Goal: Information Seeking & Learning: Learn about a topic

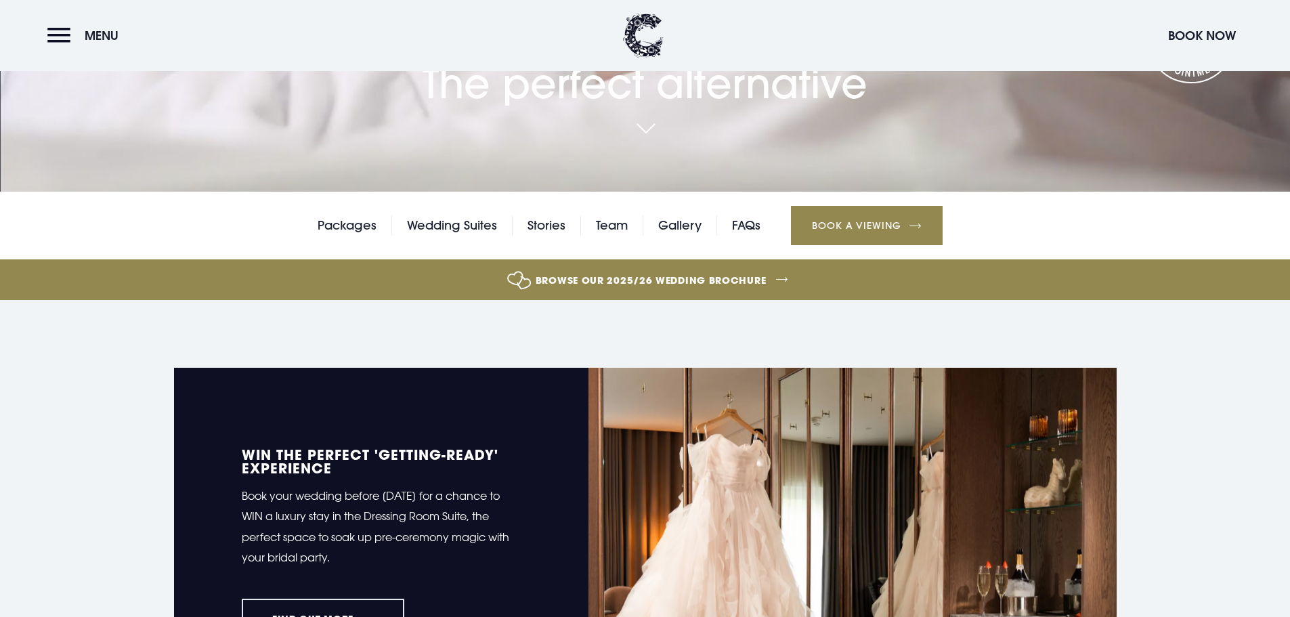
scroll to position [339, 0]
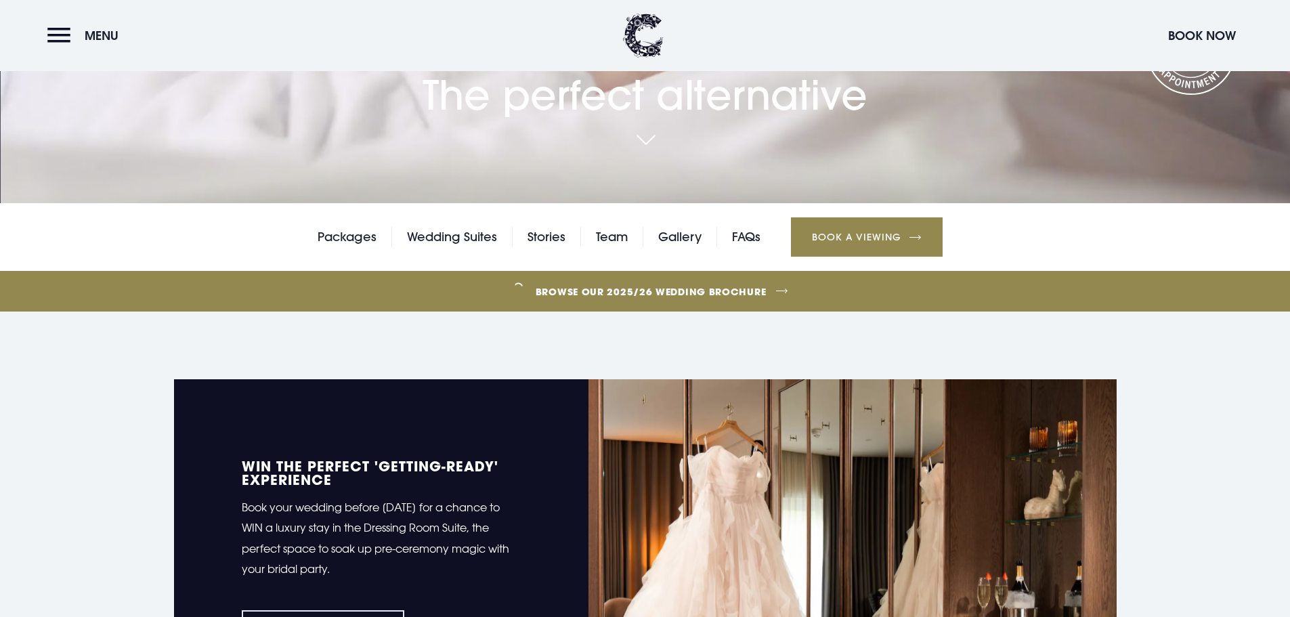
click at [749, 293] on link "Browse our 2025/26 wedding brochure" at bounding box center [651, 291] width 2811 height 51
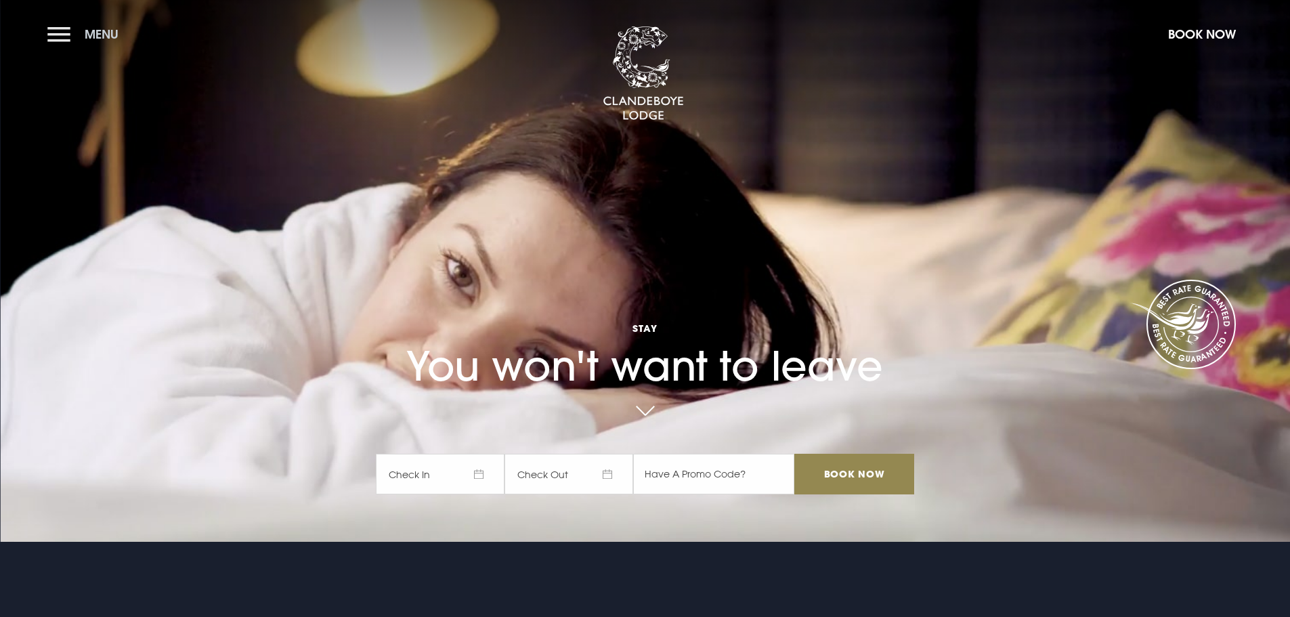
click at [59, 34] on button "Menu" at bounding box center [86, 34] width 78 height 29
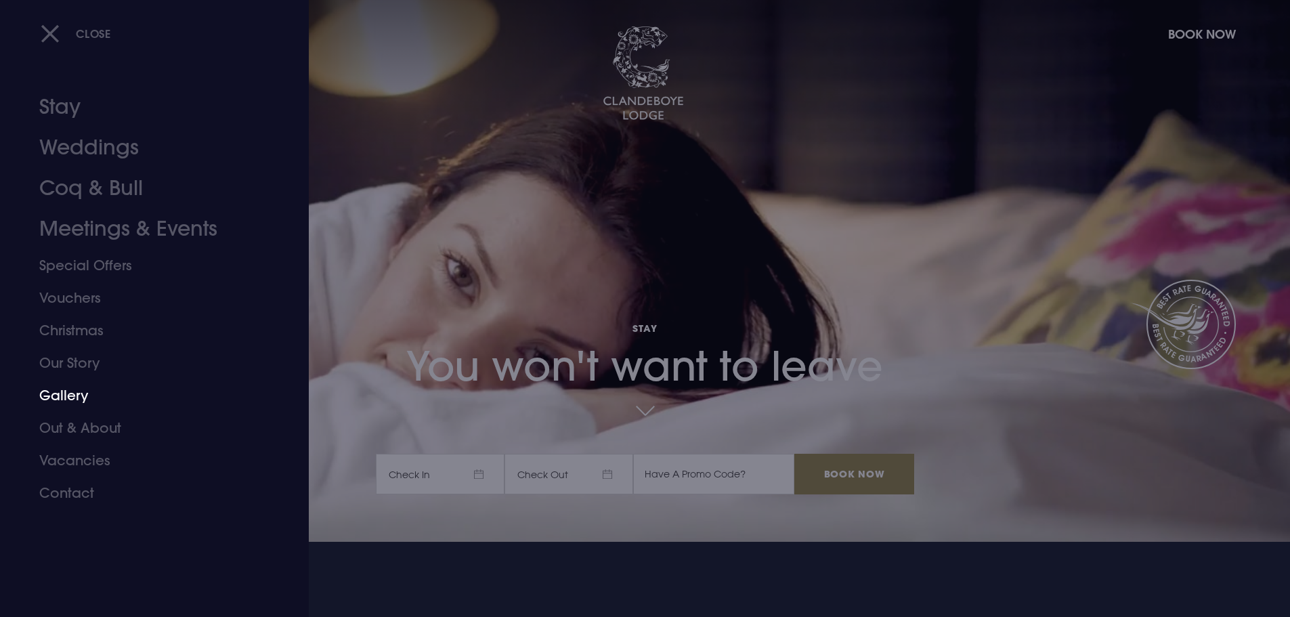
click at [81, 398] on link "Gallery" at bounding box center [146, 395] width 214 height 33
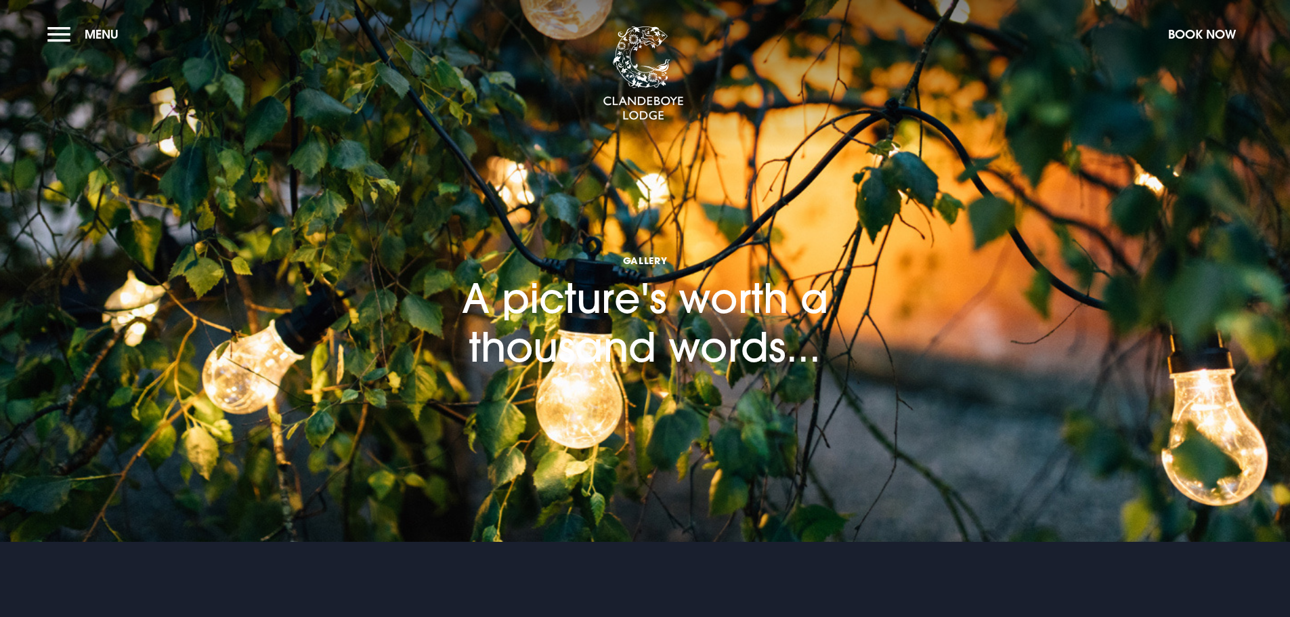
click at [953, 307] on section "Gallery A picture's worth a thousand words..." at bounding box center [645, 271] width 1290 height 542
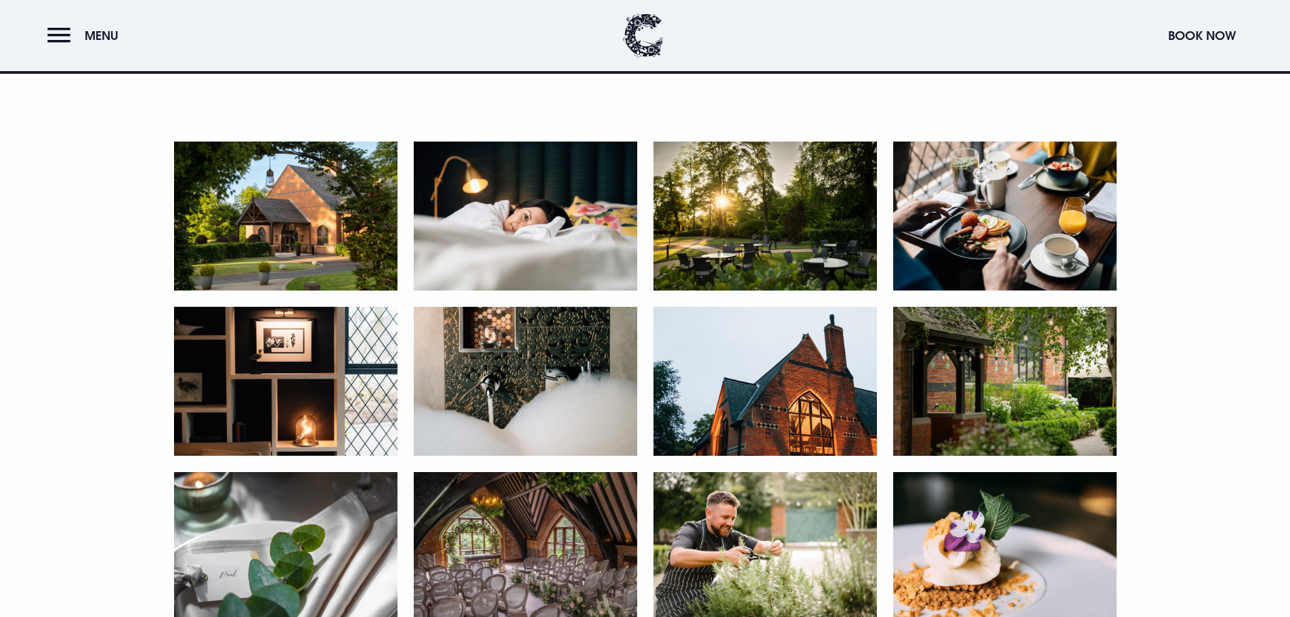
scroll to position [677, 0]
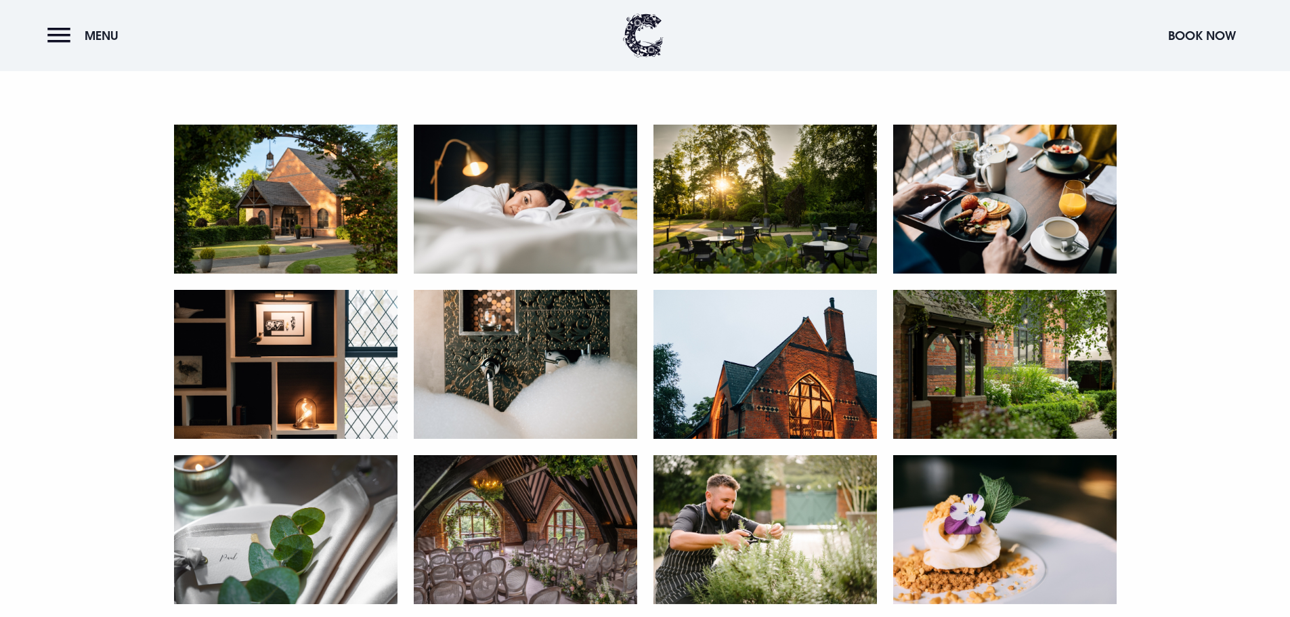
click at [286, 208] on img at bounding box center [285, 199] width 223 height 149
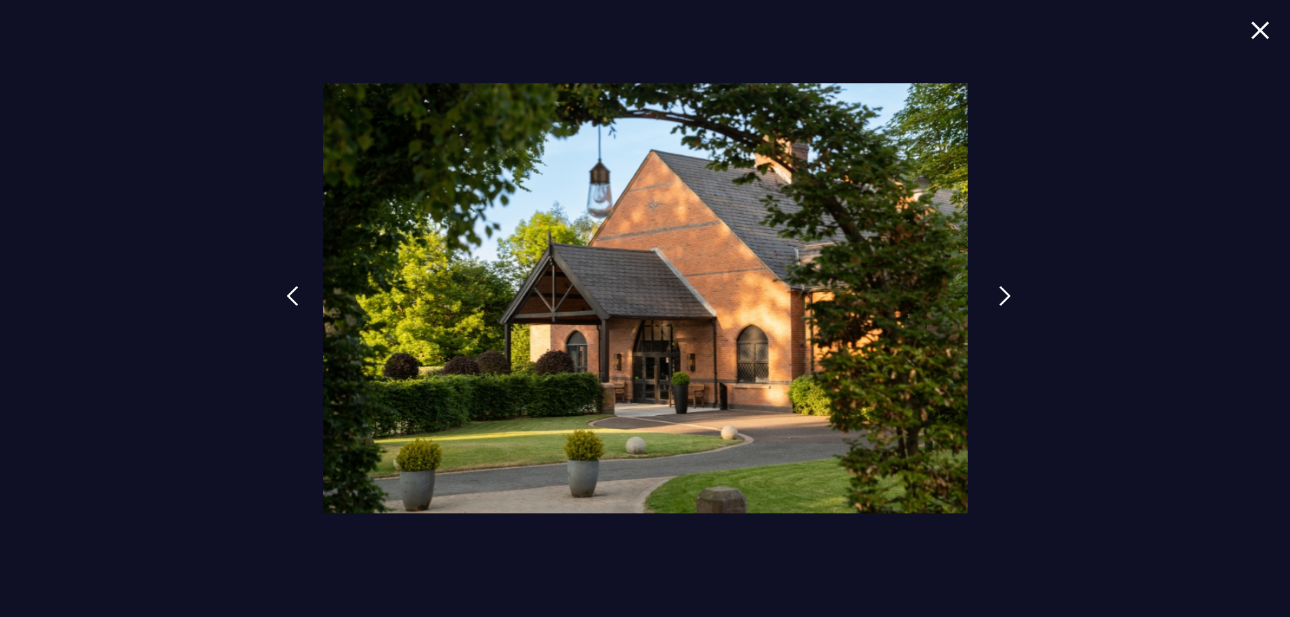
click at [1005, 295] on img at bounding box center [1005, 296] width 12 height 20
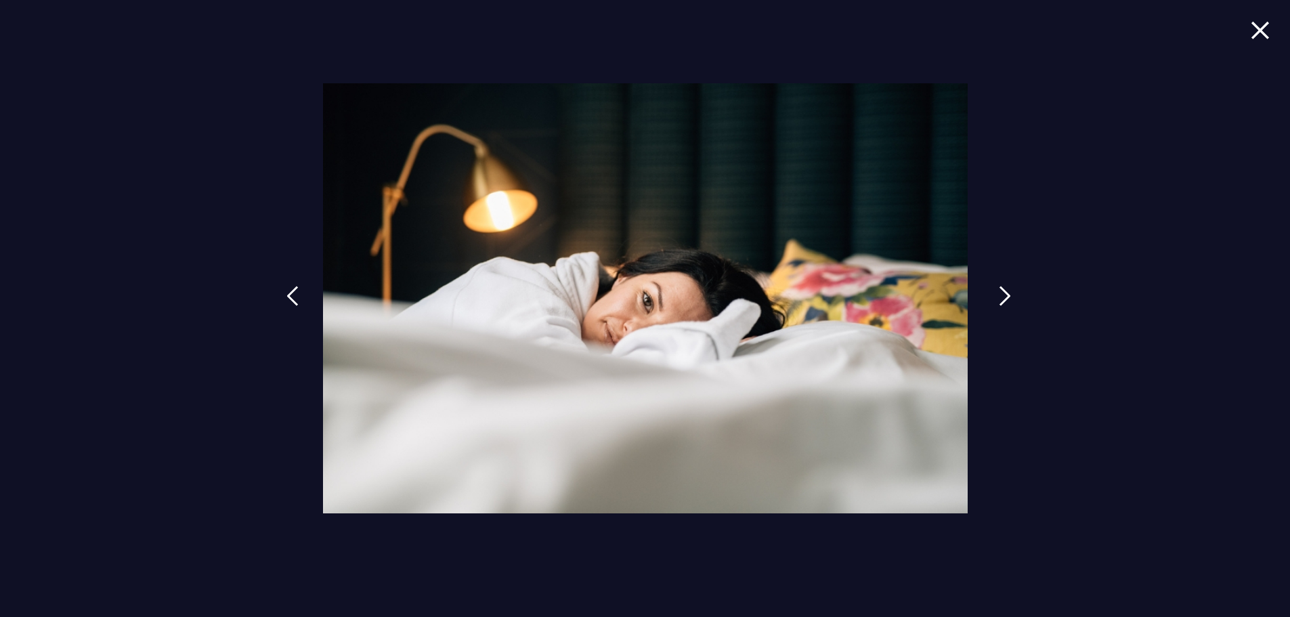
click at [1005, 295] on img at bounding box center [1005, 296] width 12 height 20
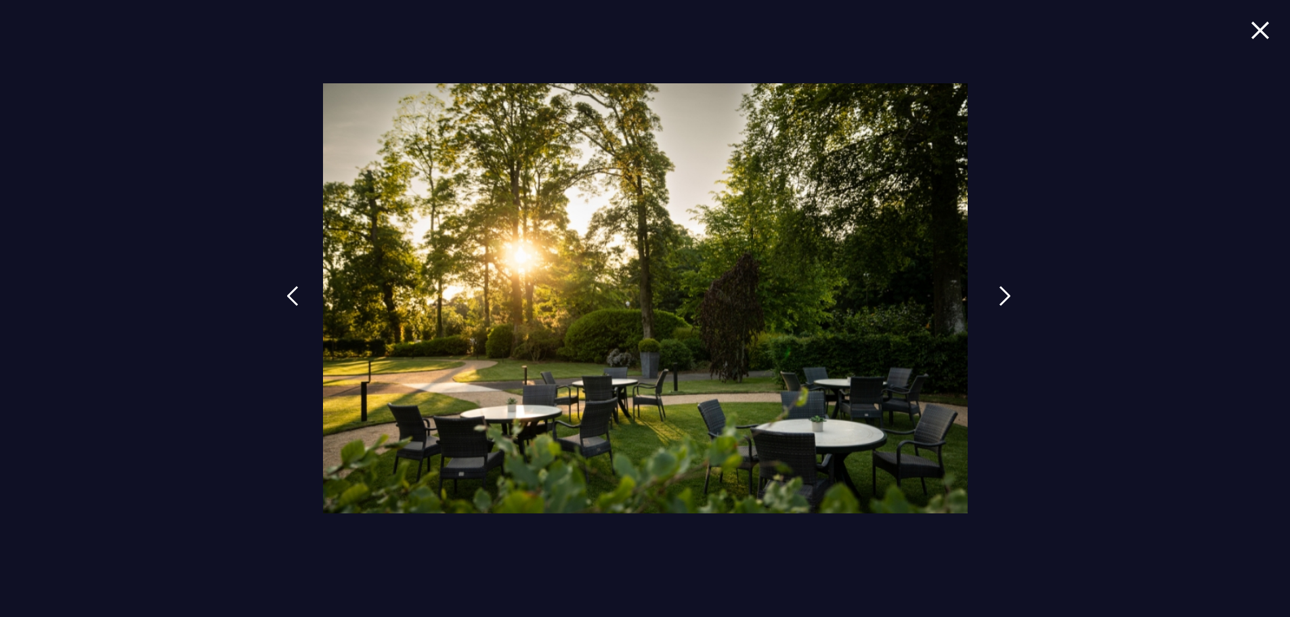
click at [1005, 295] on img at bounding box center [1005, 296] width 12 height 20
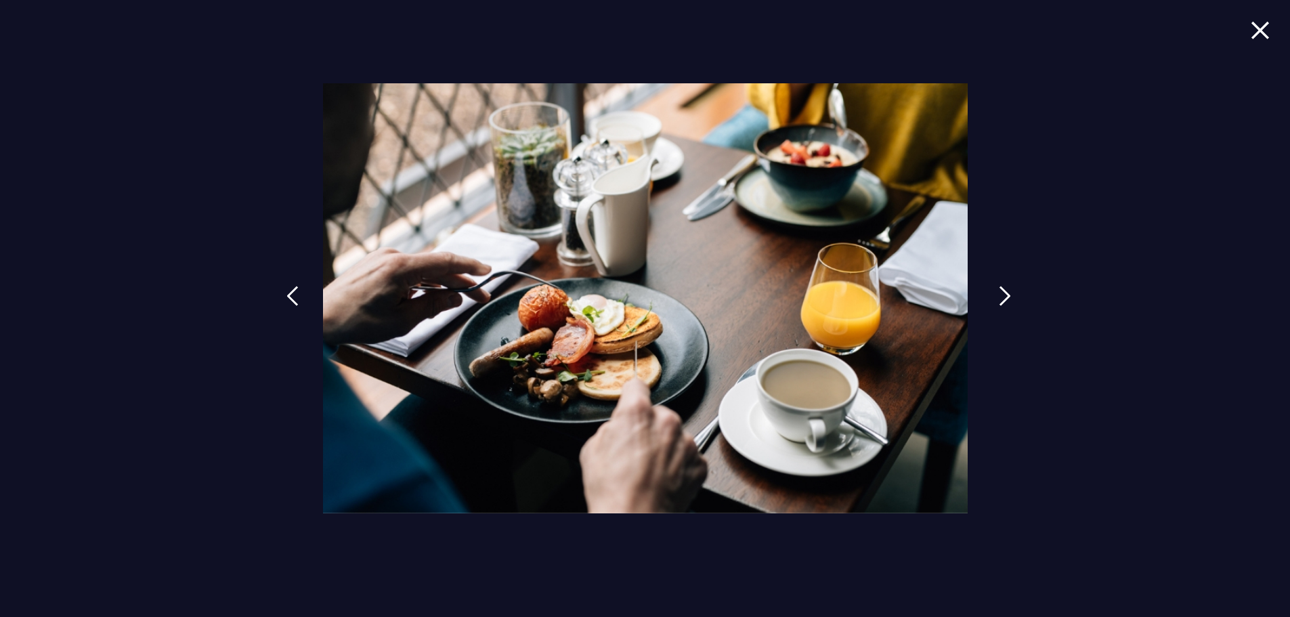
click at [1008, 297] on img at bounding box center [1005, 296] width 12 height 20
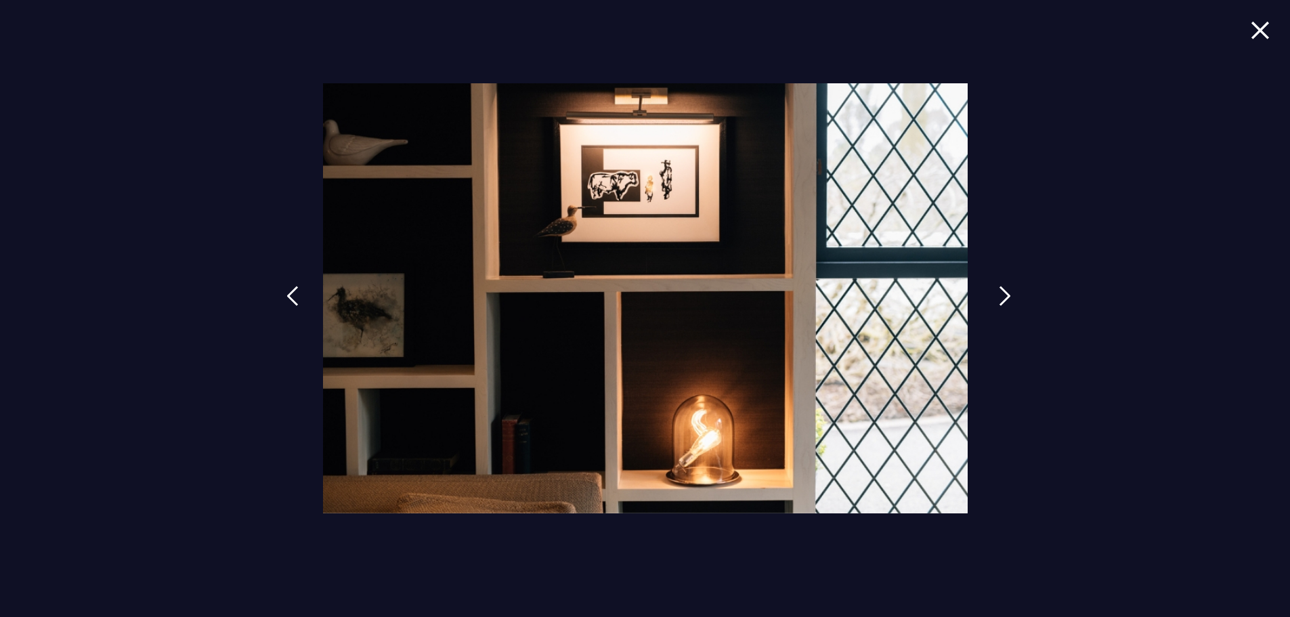
click at [1008, 297] on img at bounding box center [1005, 296] width 12 height 20
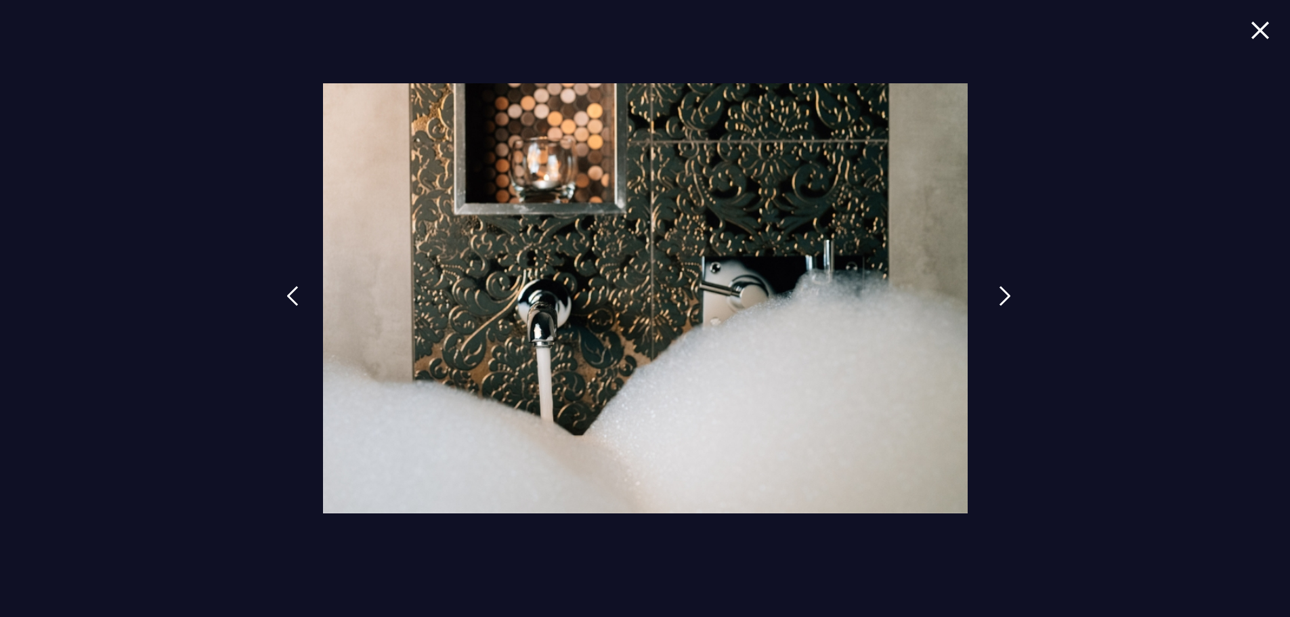
click at [1008, 297] on img at bounding box center [1005, 296] width 12 height 20
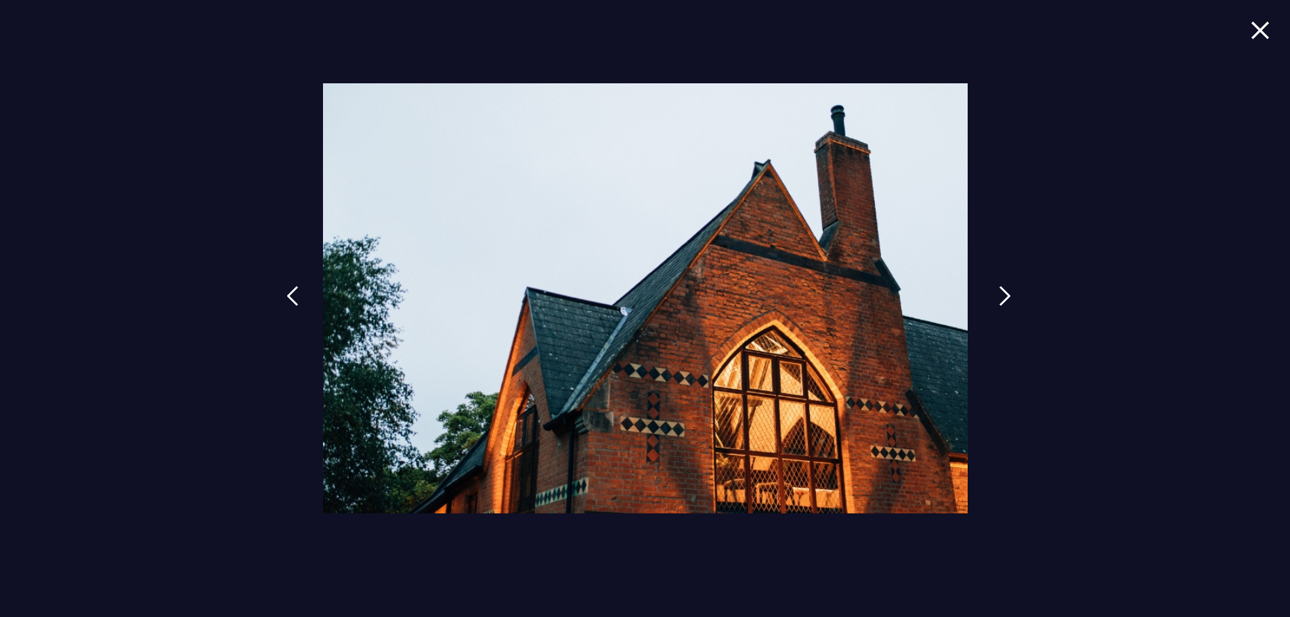
click at [1008, 297] on img at bounding box center [1005, 296] width 12 height 20
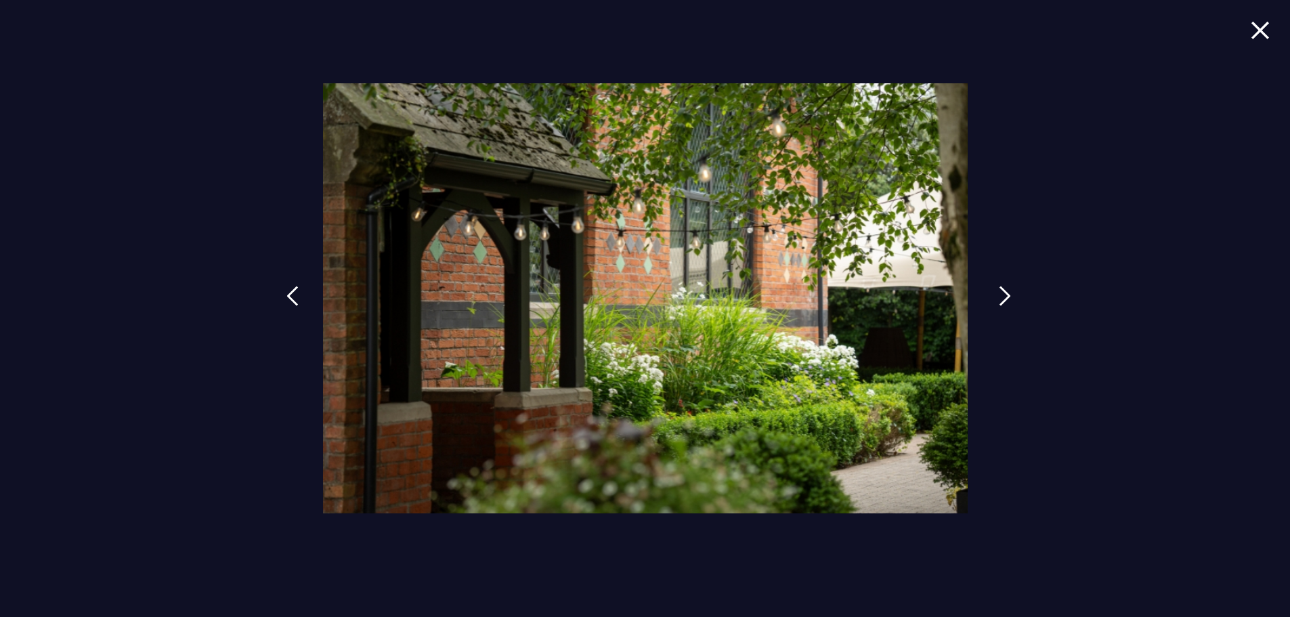
click at [1008, 297] on img at bounding box center [1005, 296] width 12 height 20
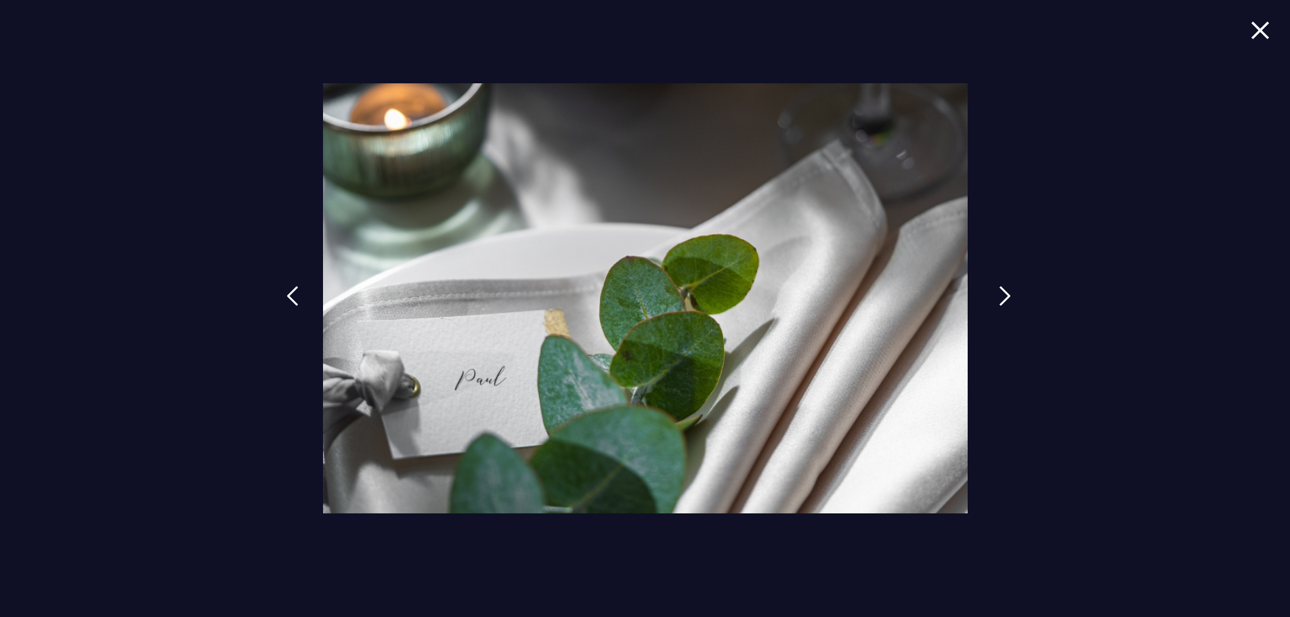
click at [1008, 297] on img at bounding box center [1005, 296] width 12 height 20
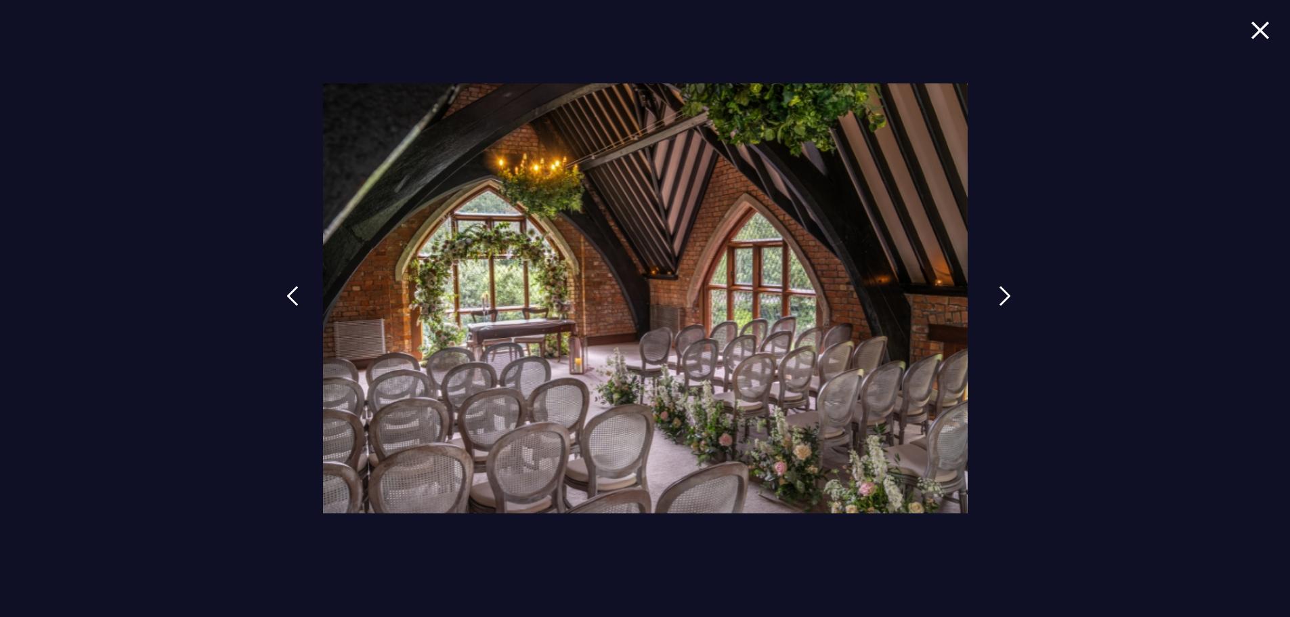
click at [1008, 296] on img at bounding box center [1005, 296] width 12 height 20
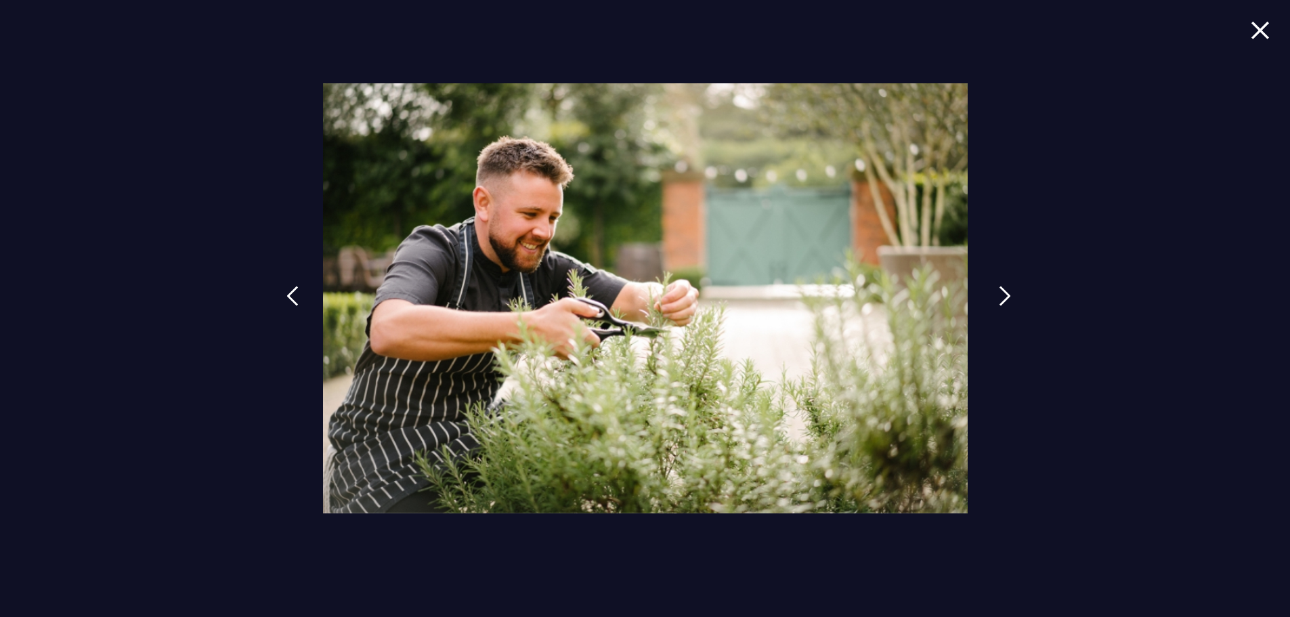
click at [1008, 296] on img at bounding box center [1005, 296] width 12 height 20
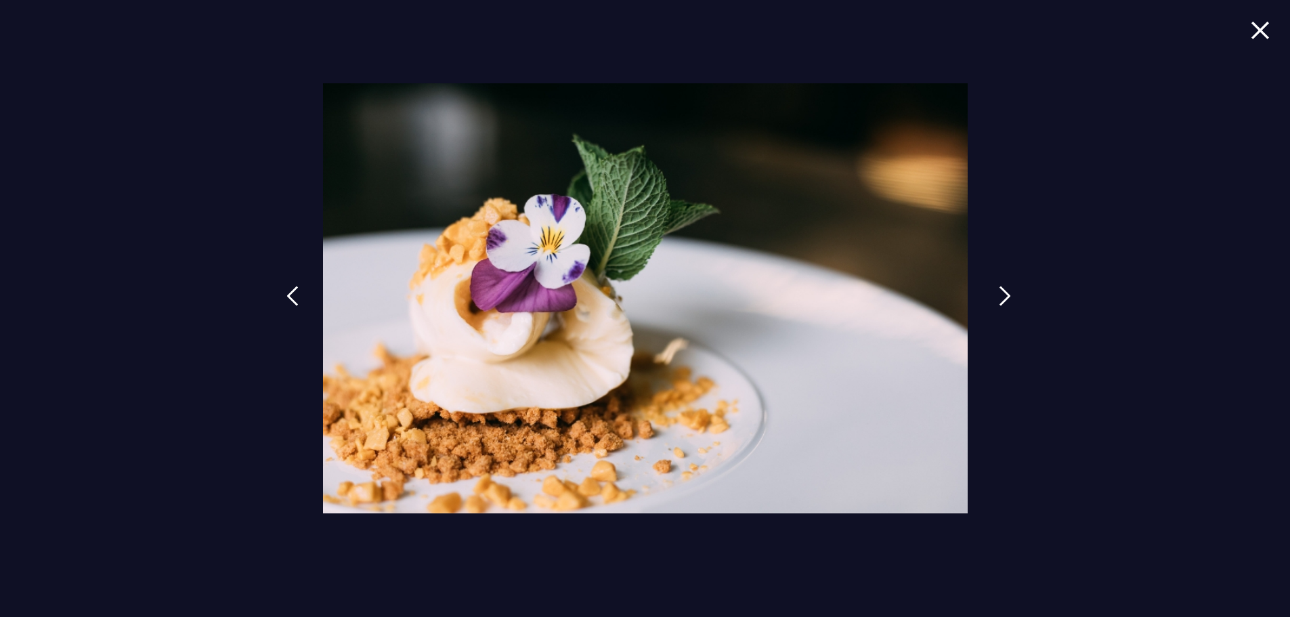
click at [1008, 296] on img at bounding box center [1005, 296] width 12 height 20
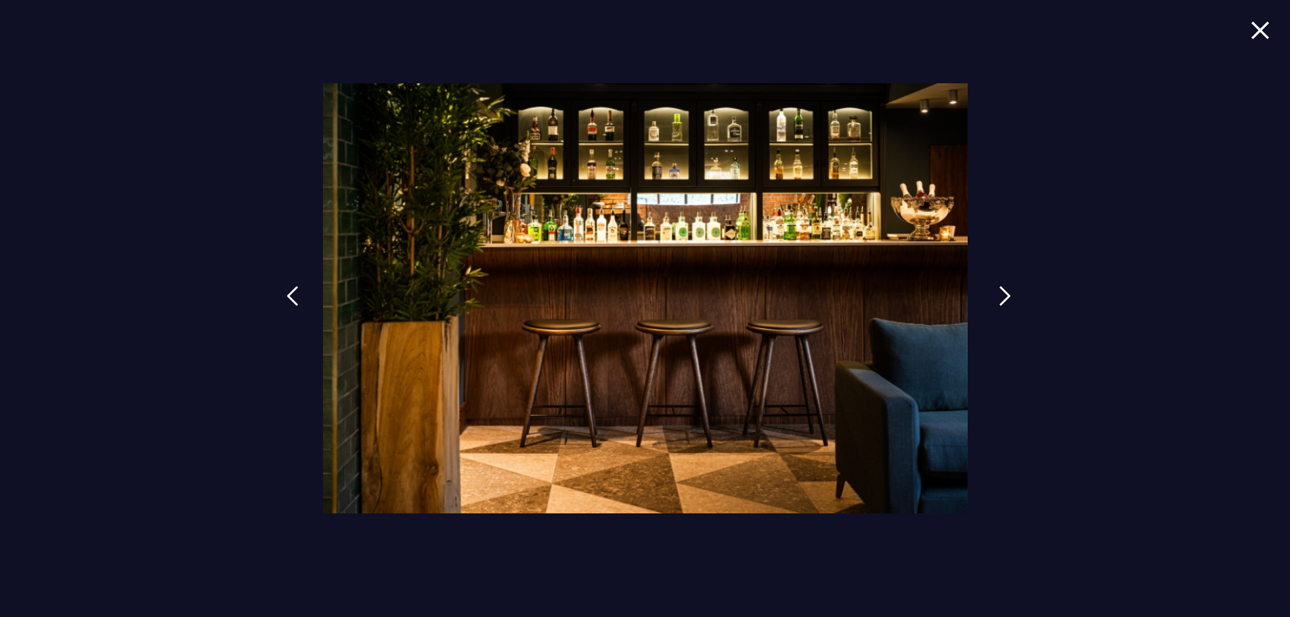
click at [1008, 296] on img at bounding box center [1005, 296] width 12 height 20
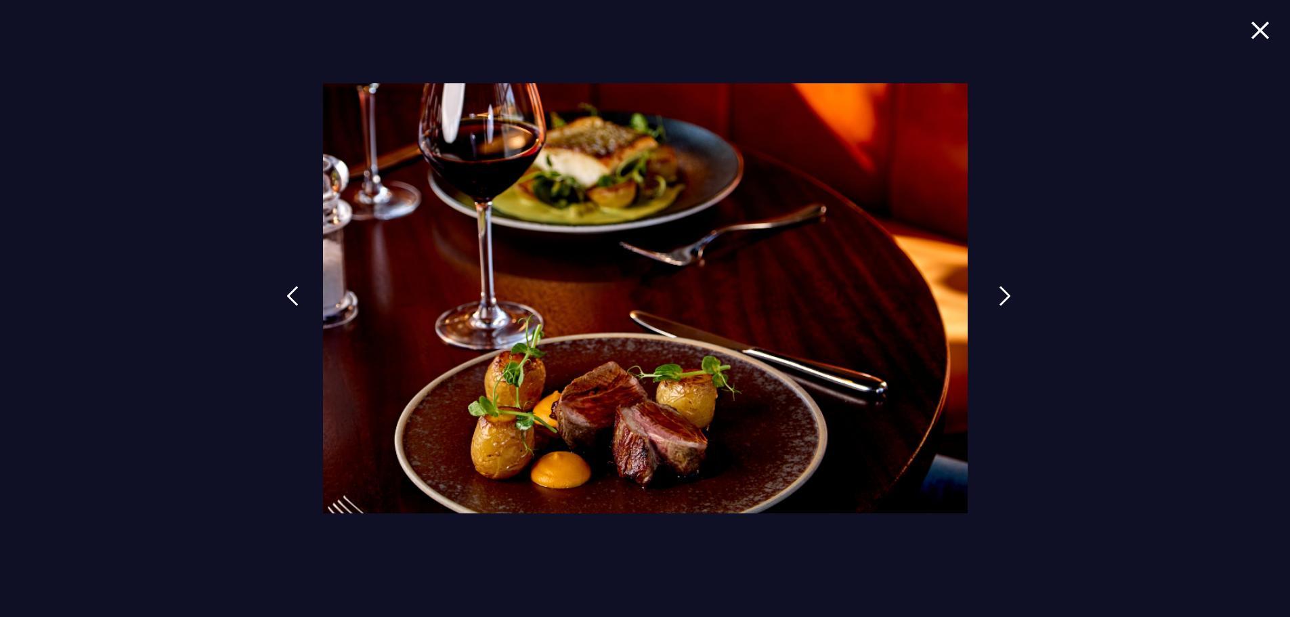
click at [1008, 296] on img at bounding box center [1005, 296] width 12 height 20
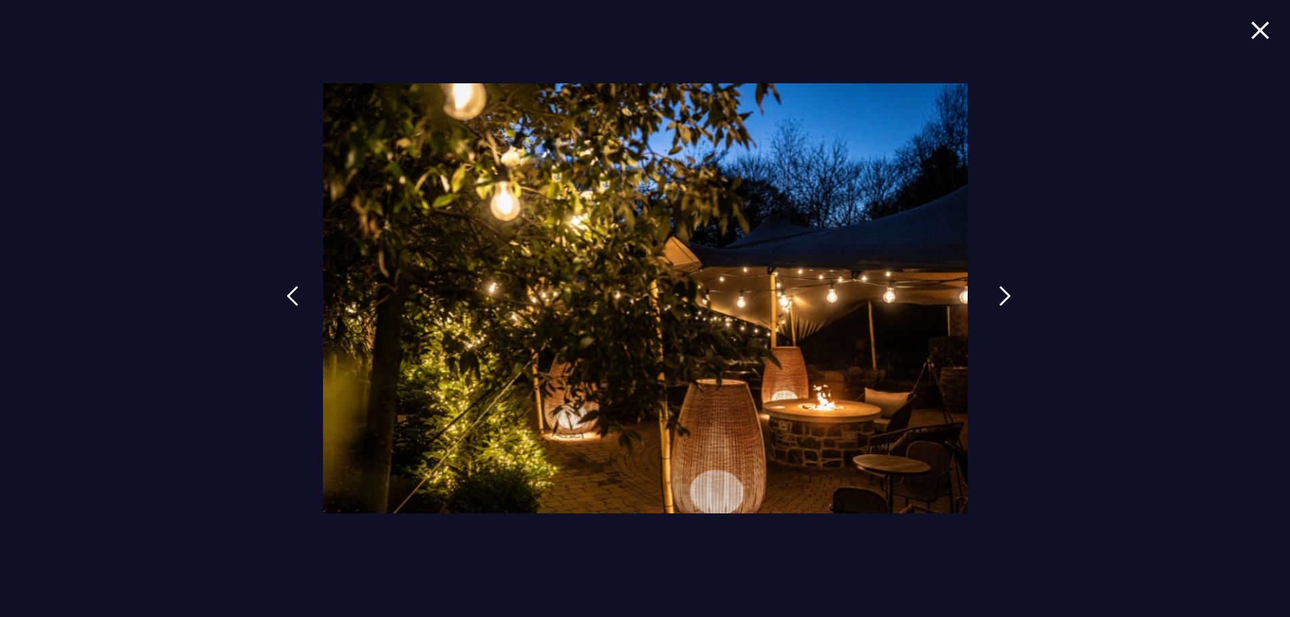
click at [1008, 296] on img at bounding box center [1005, 296] width 12 height 20
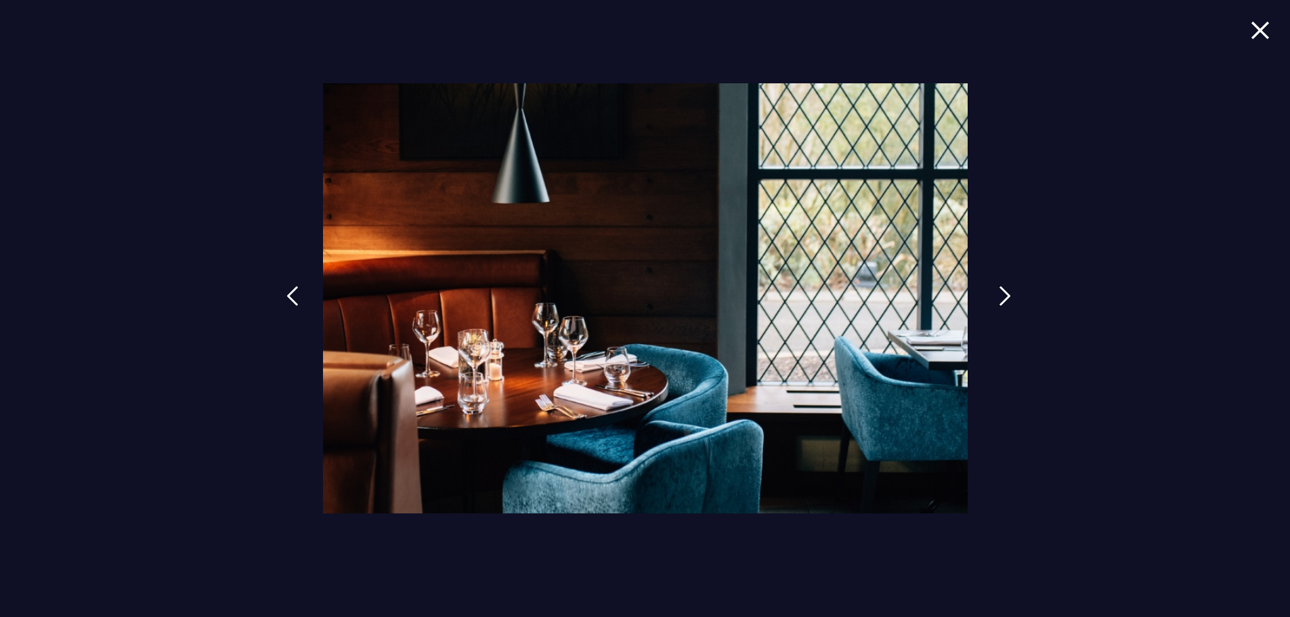
click at [1008, 296] on img at bounding box center [1005, 296] width 12 height 20
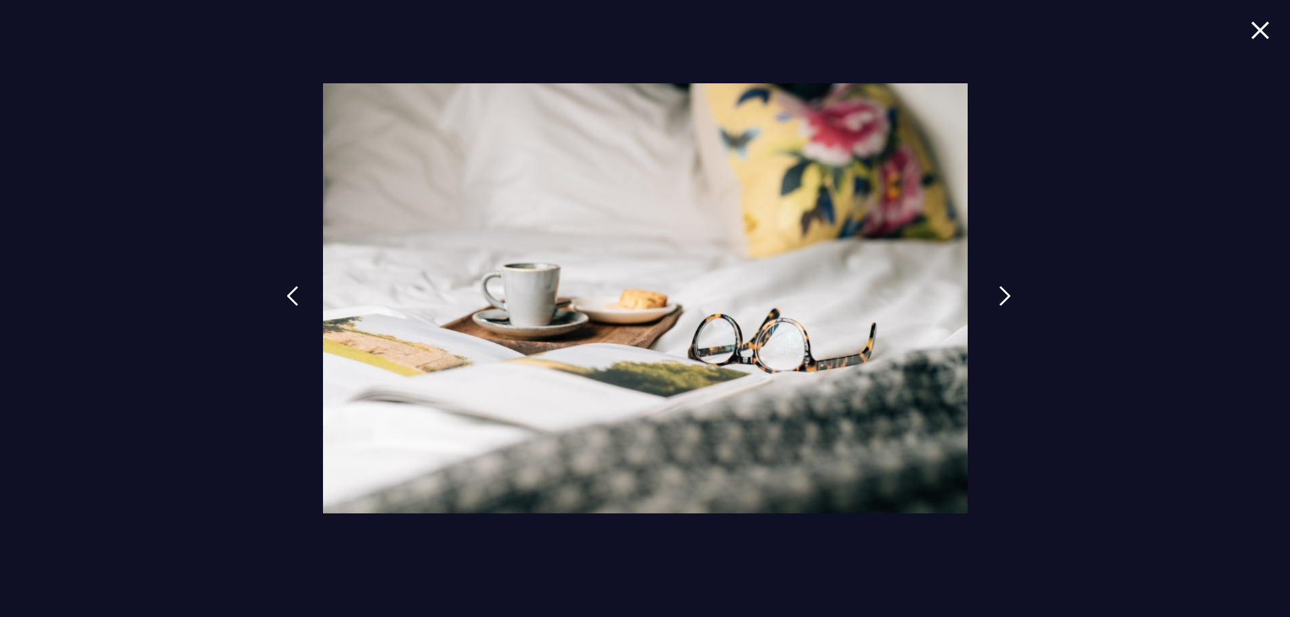
click at [1008, 296] on img at bounding box center [1005, 296] width 12 height 20
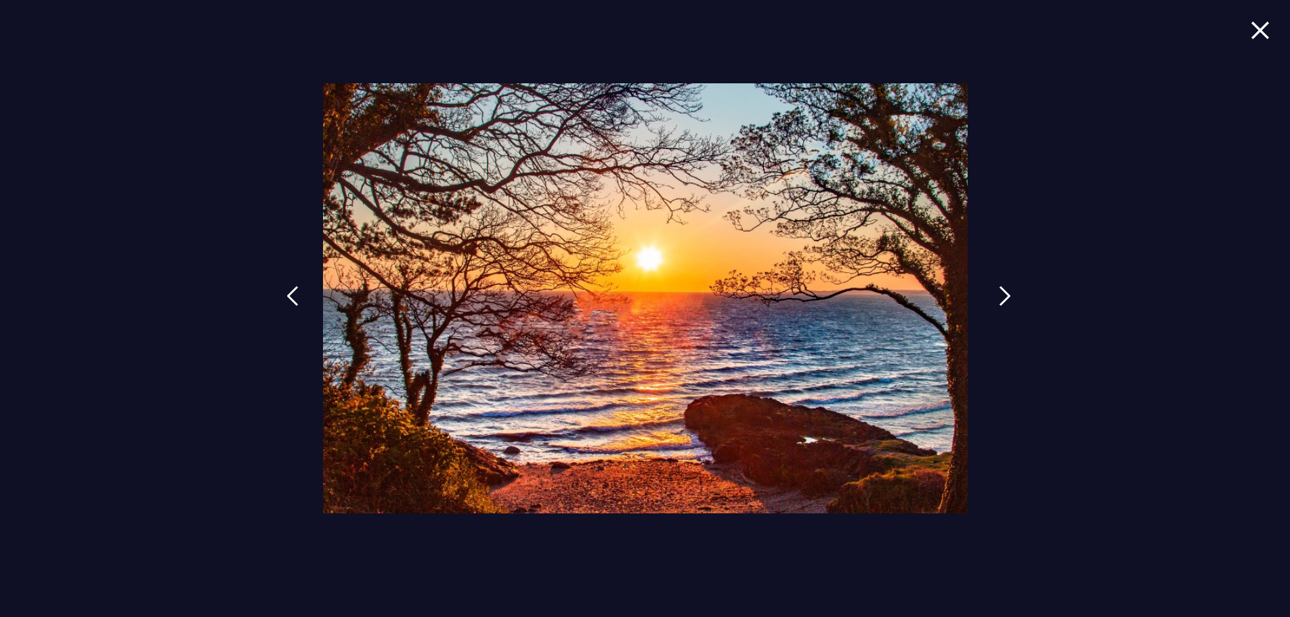
click at [1008, 296] on img at bounding box center [1005, 296] width 12 height 20
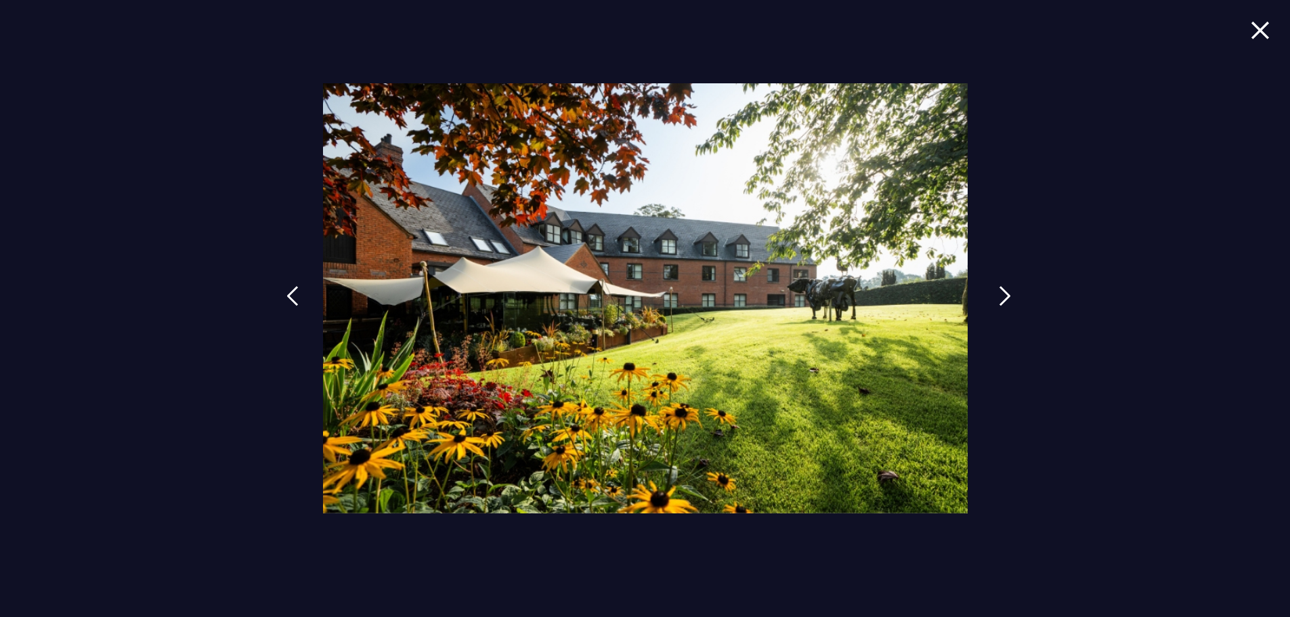
click at [1008, 296] on img at bounding box center [1005, 296] width 12 height 20
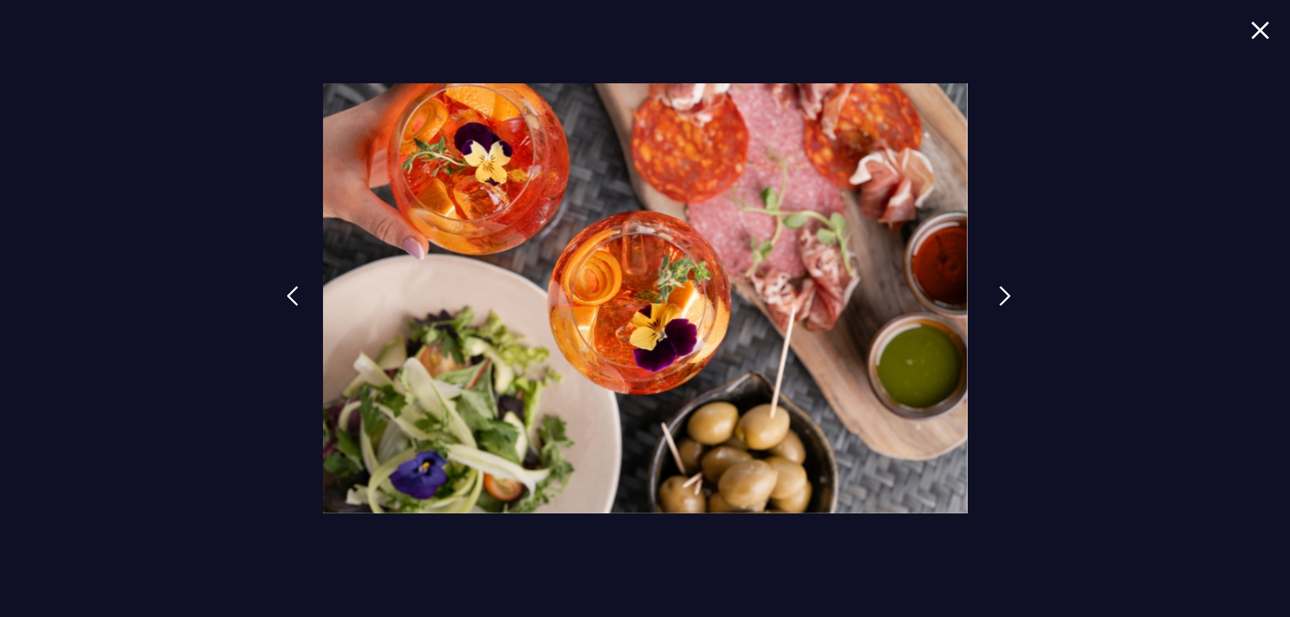
click at [1008, 296] on img at bounding box center [1005, 296] width 12 height 20
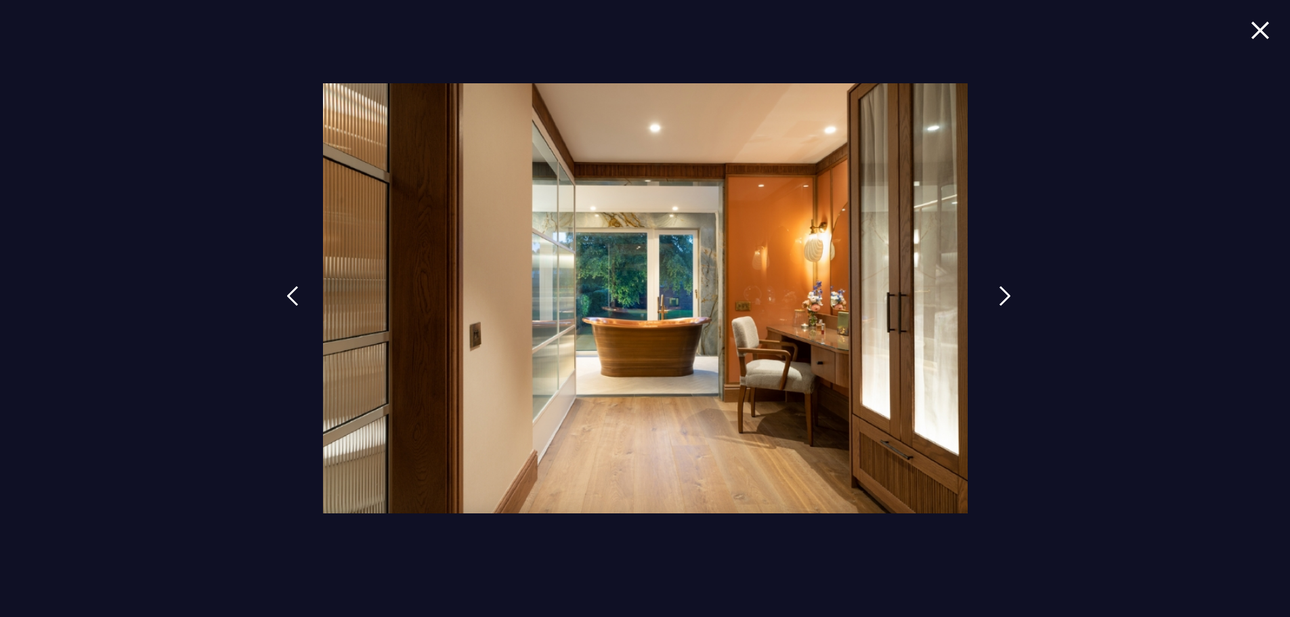
click at [1008, 296] on img at bounding box center [1005, 296] width 12 height 20
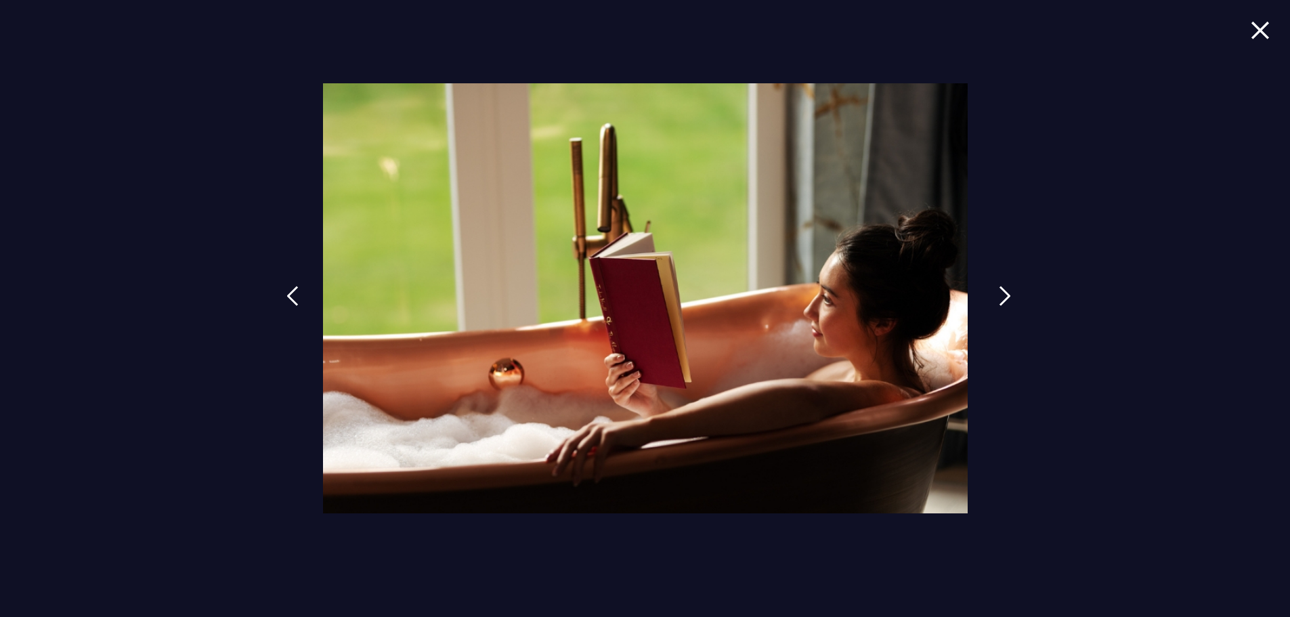
click at [1008, 296] on img at bounding box center [1005, 296] width 12 height 20
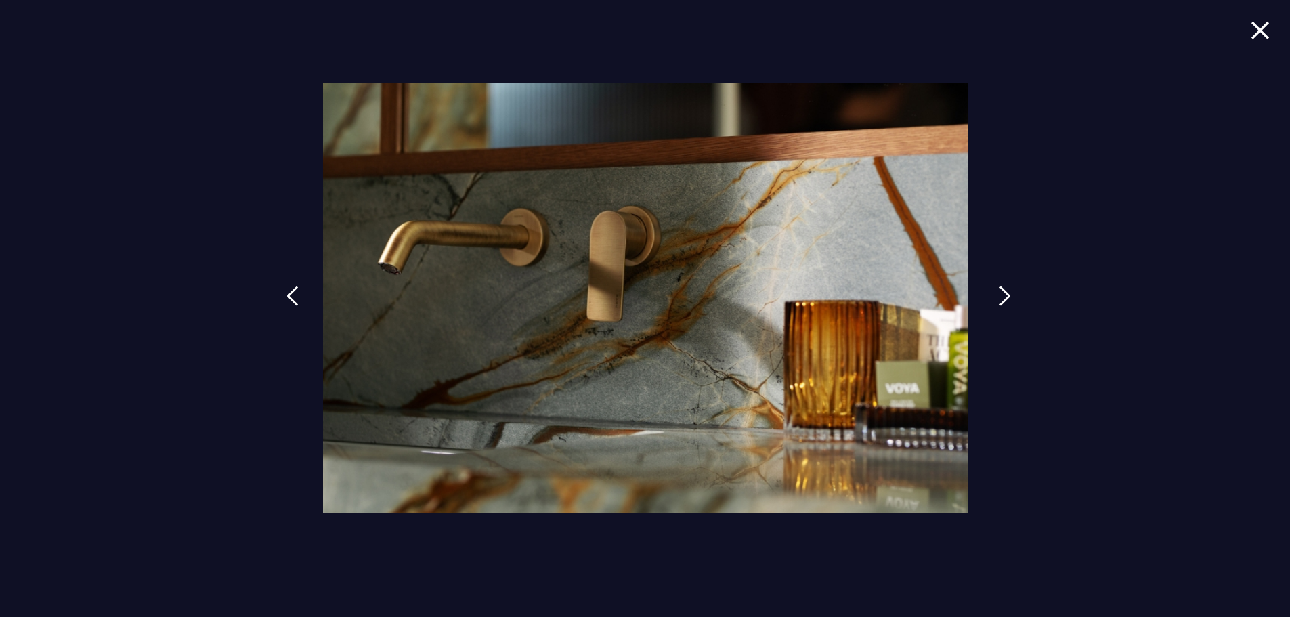
click at [1008, 296] on img at bounding box center [1005, 296] width 12 height 20
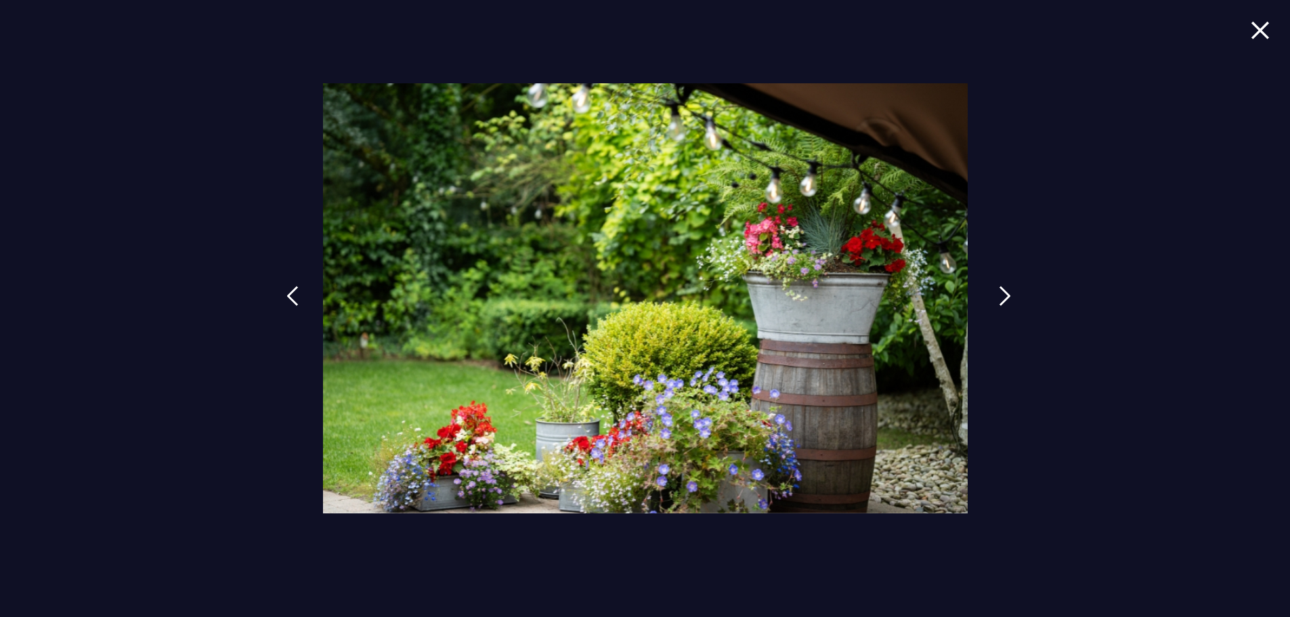
click at [1008, 296] on img at bounding box center [1005, 296] width 12 height 20
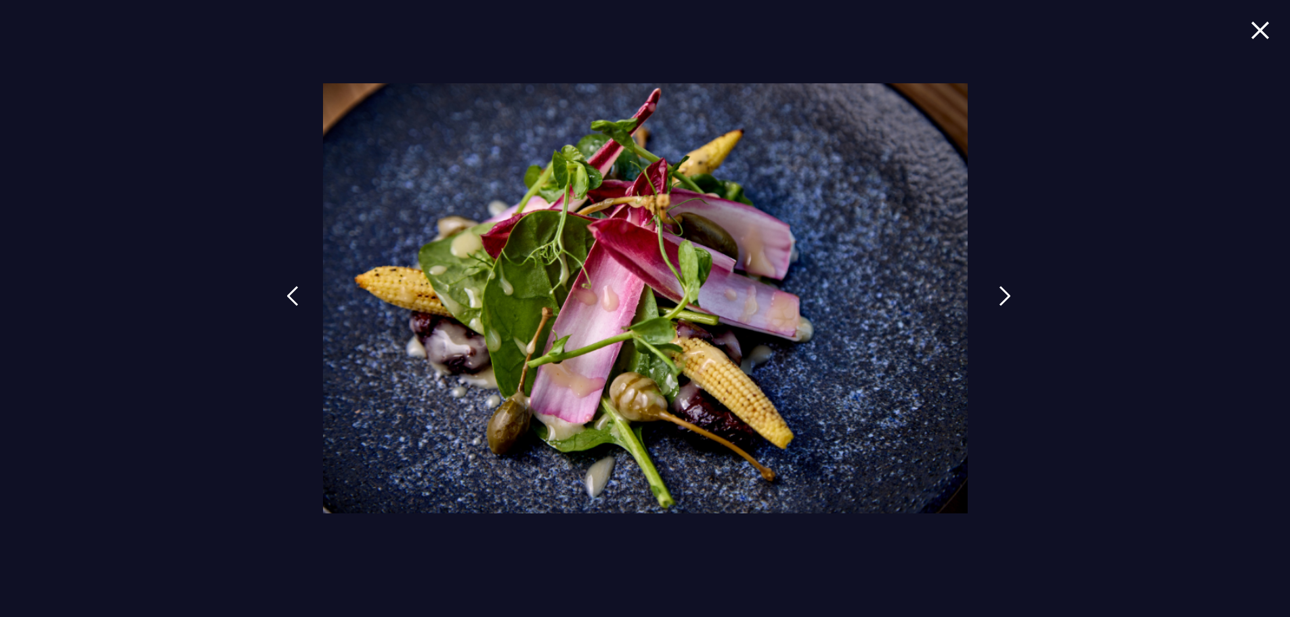
click at [1008, 296] on img at bounding box center [1005, 296] width 12 height 20
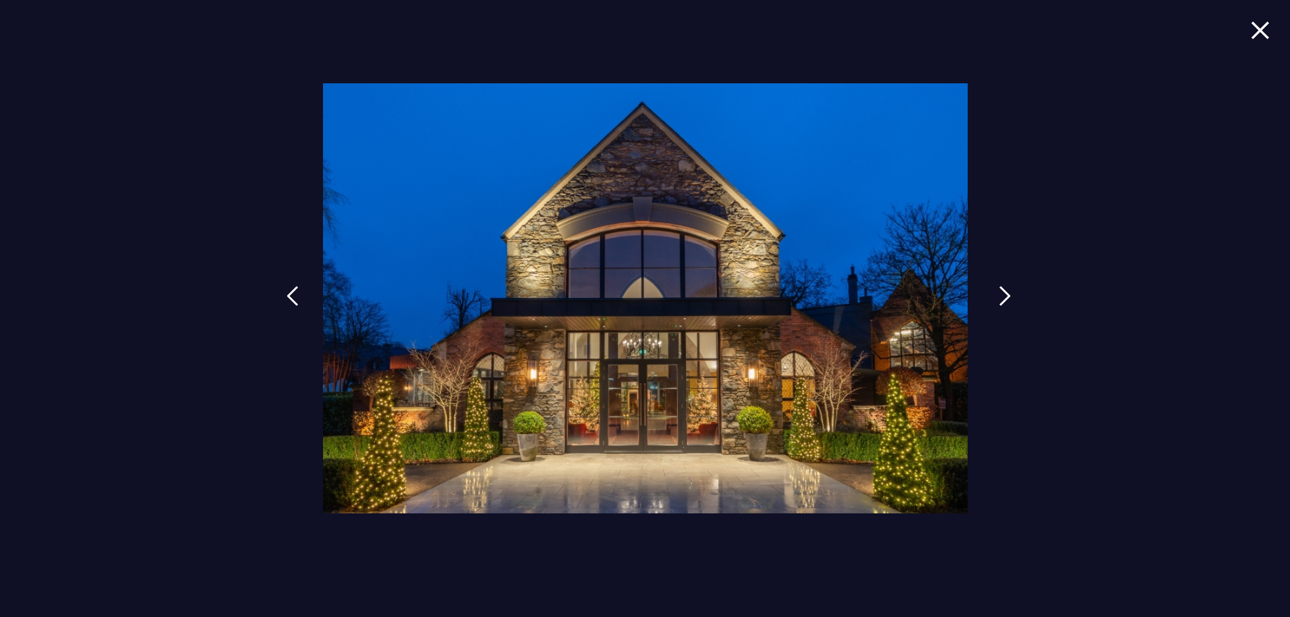
click at [1008, 296] on img at bounding box center [1005, 296] width 12 height 20
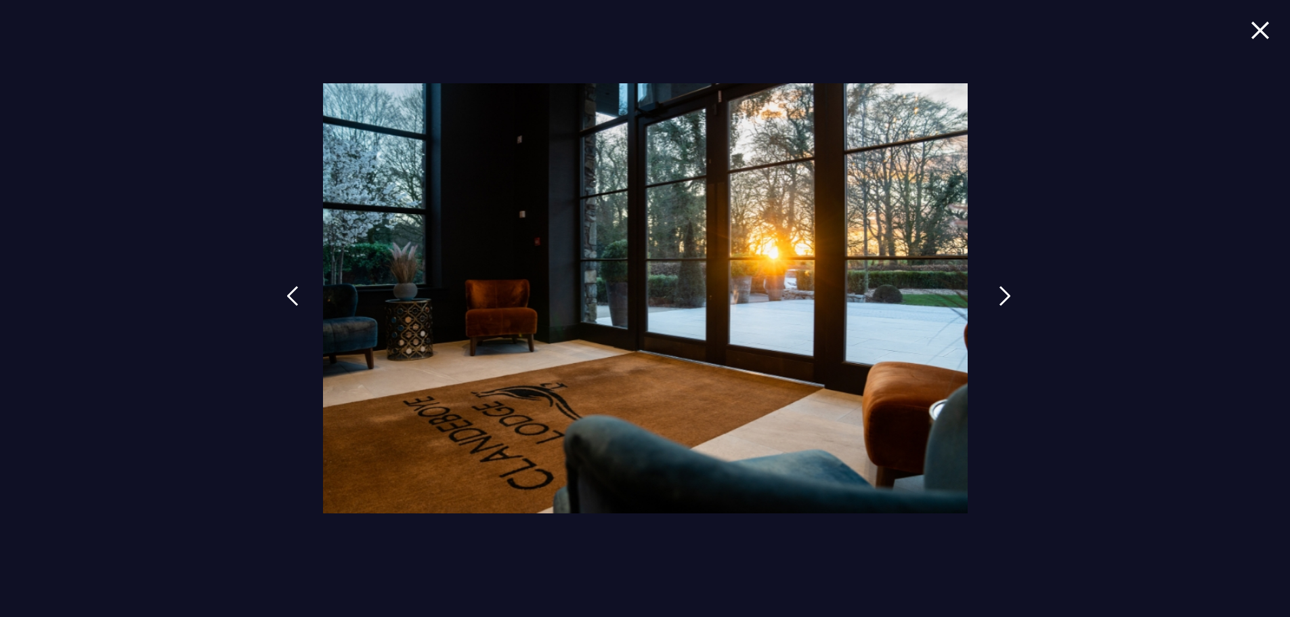
click at [1008, 296] on img at bounding box center [1005, 296] width 12 height 20
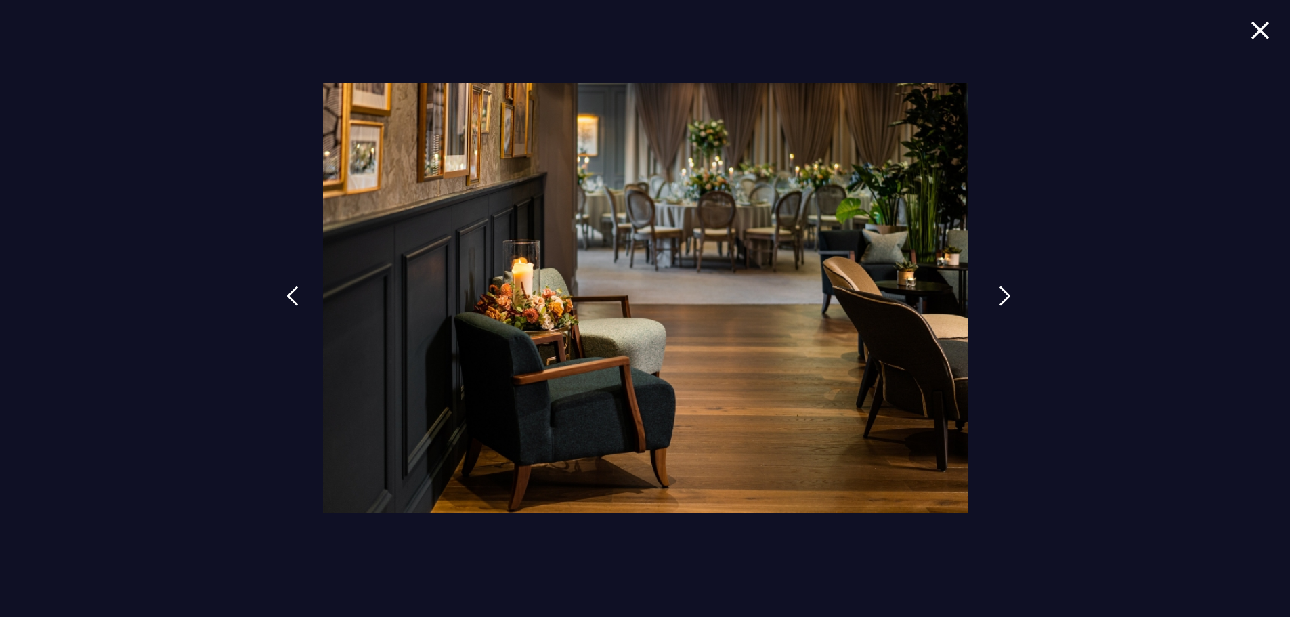
click at [1008, 296] on img at bounding box center [1005, 296] width 12 height 20
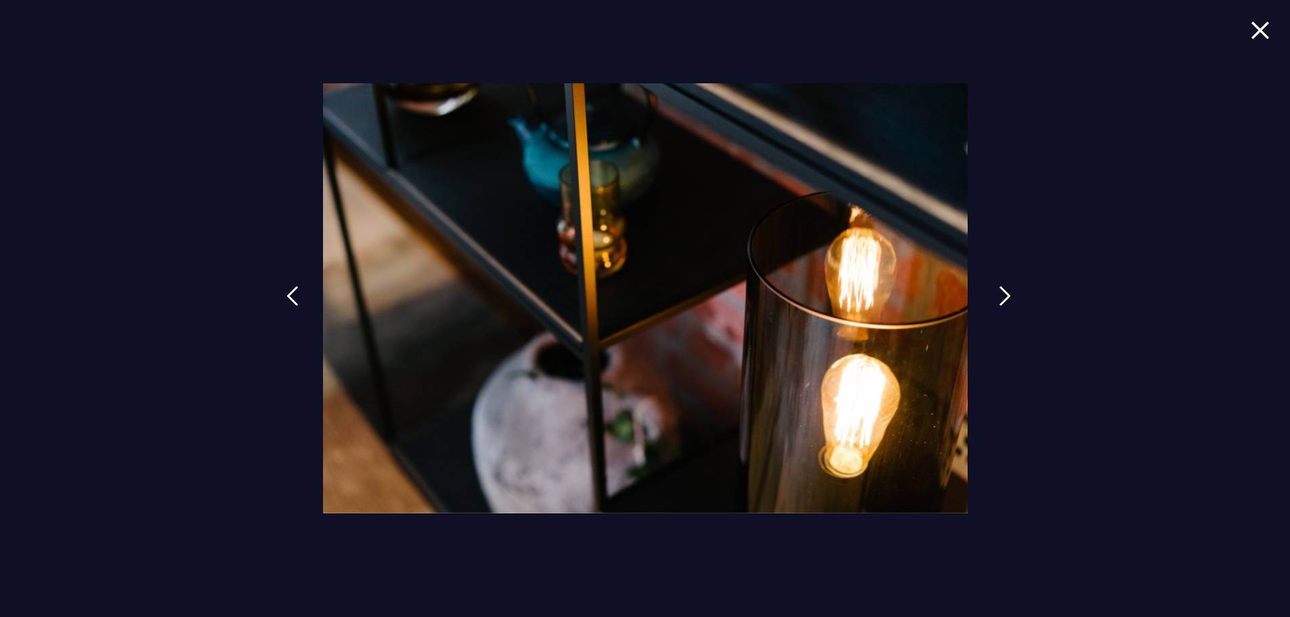
click at [1008, 296] on img at bounding box center [1005, 296] width 12 height 20
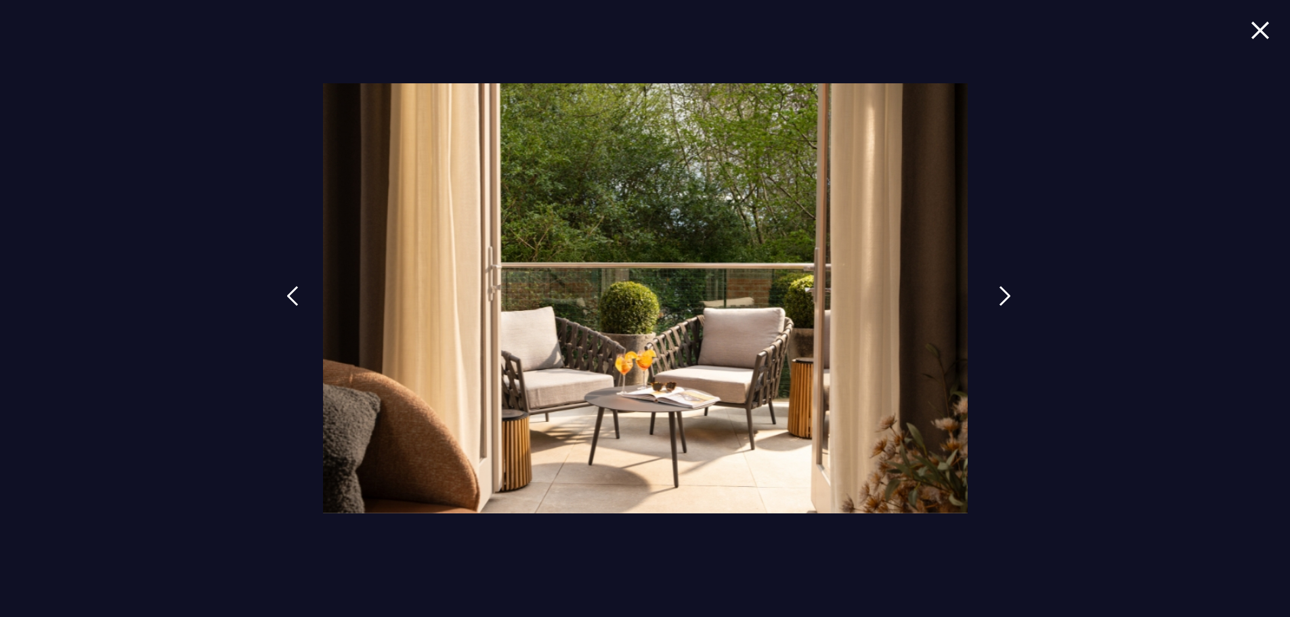
click at [1008, 296] on img at bounding box center [1005, 296] width 12 height 20
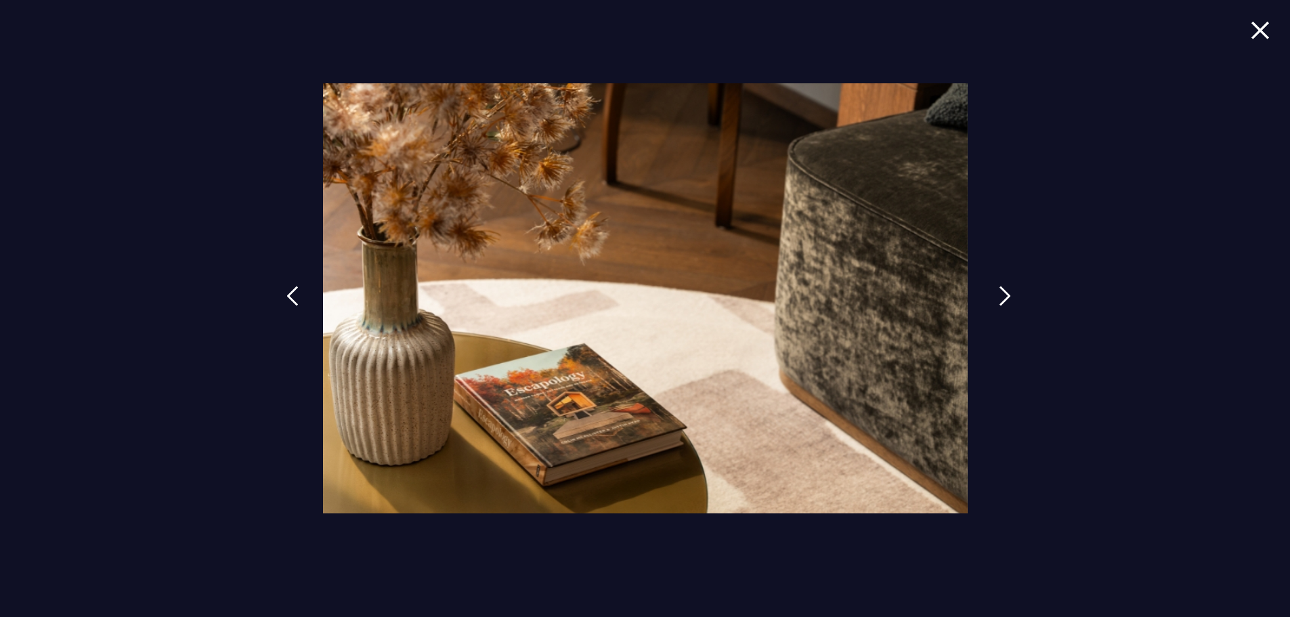
click at [1008, 296] on img at bounding box center [1005, 296] width 12 height 20
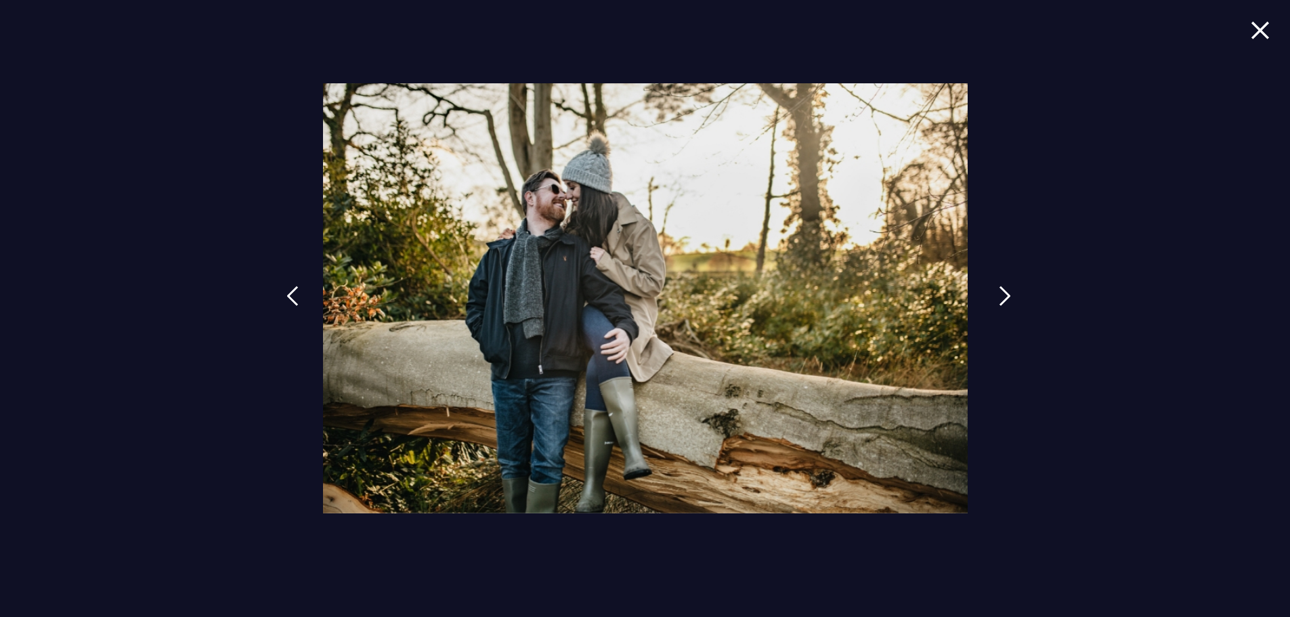
click at [1008, 296] on img at bounding box center [1005, 296] width 12 height 20
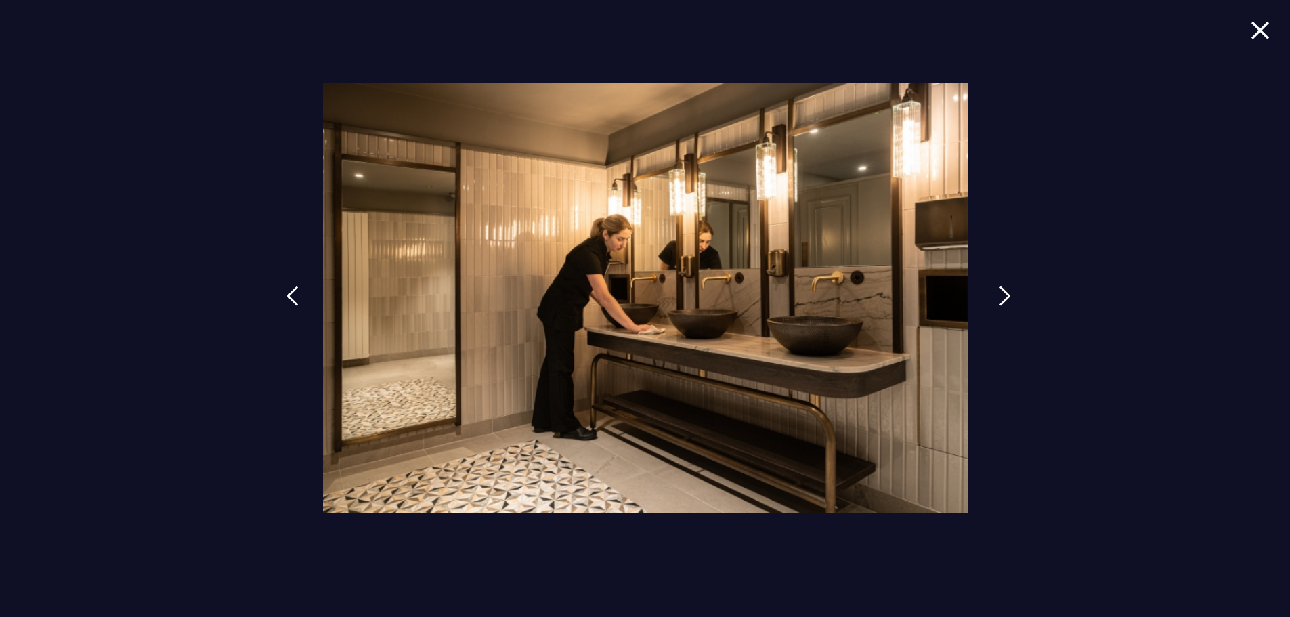
click at [1008, 296] on img at bounding box center [1005, 296] width 12 height 20
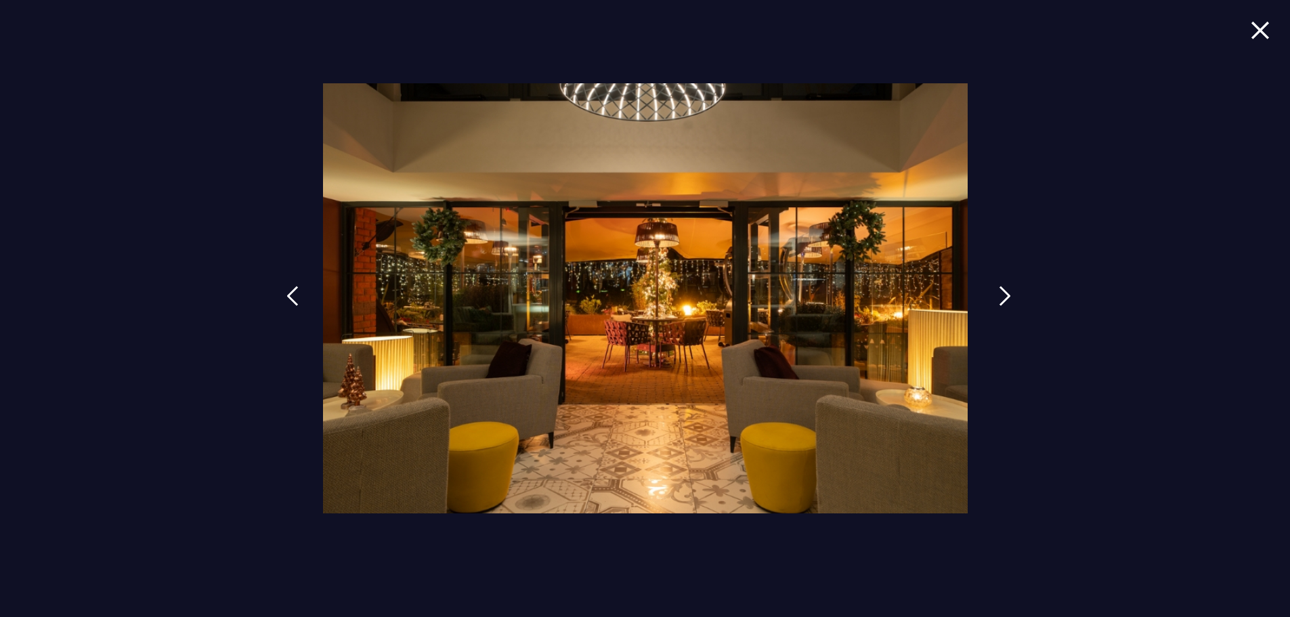
click at [1008, 296] on img at bounding box center [1005, 296] width 12 height 20
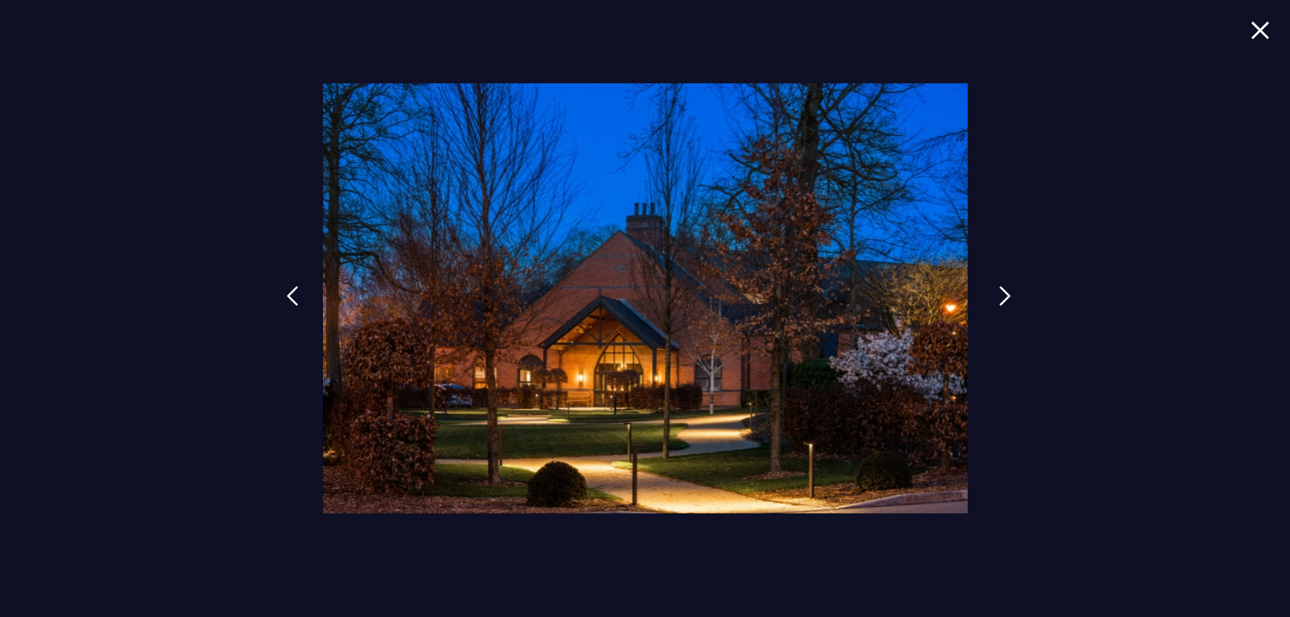
click at [1008, 296] on img at bounding box center [1005, 296] width 12 height 20
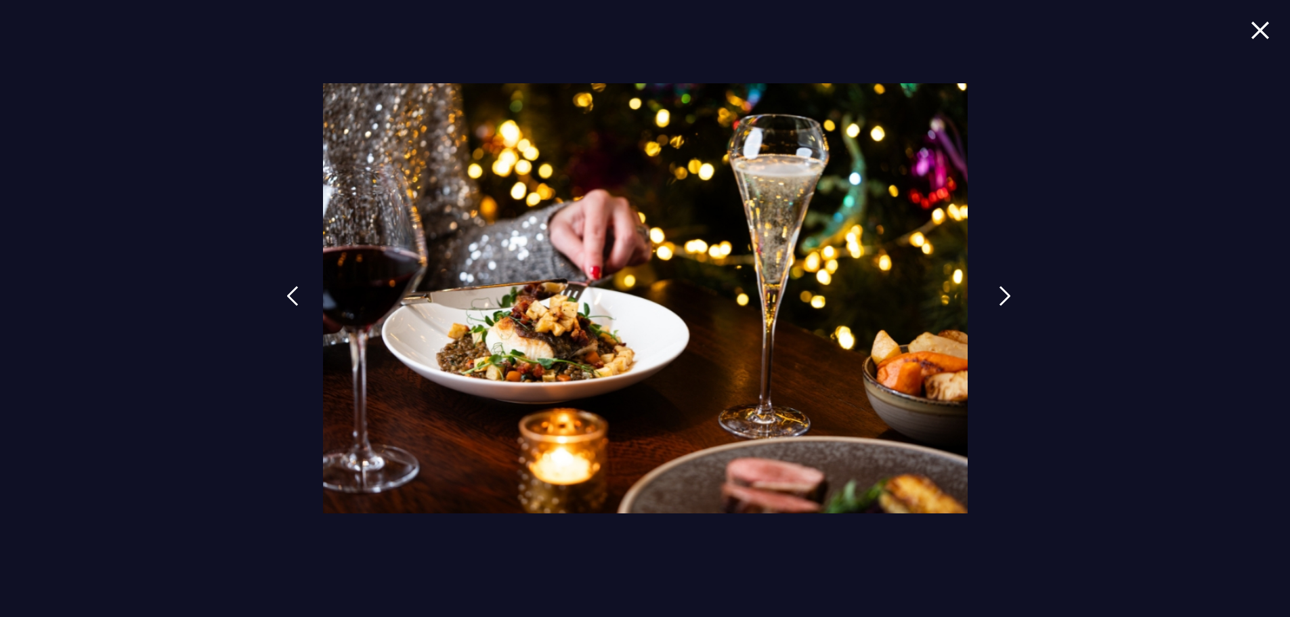
click at [1008, 296] on img at bounding box center [1005, 296] width 12 height 20
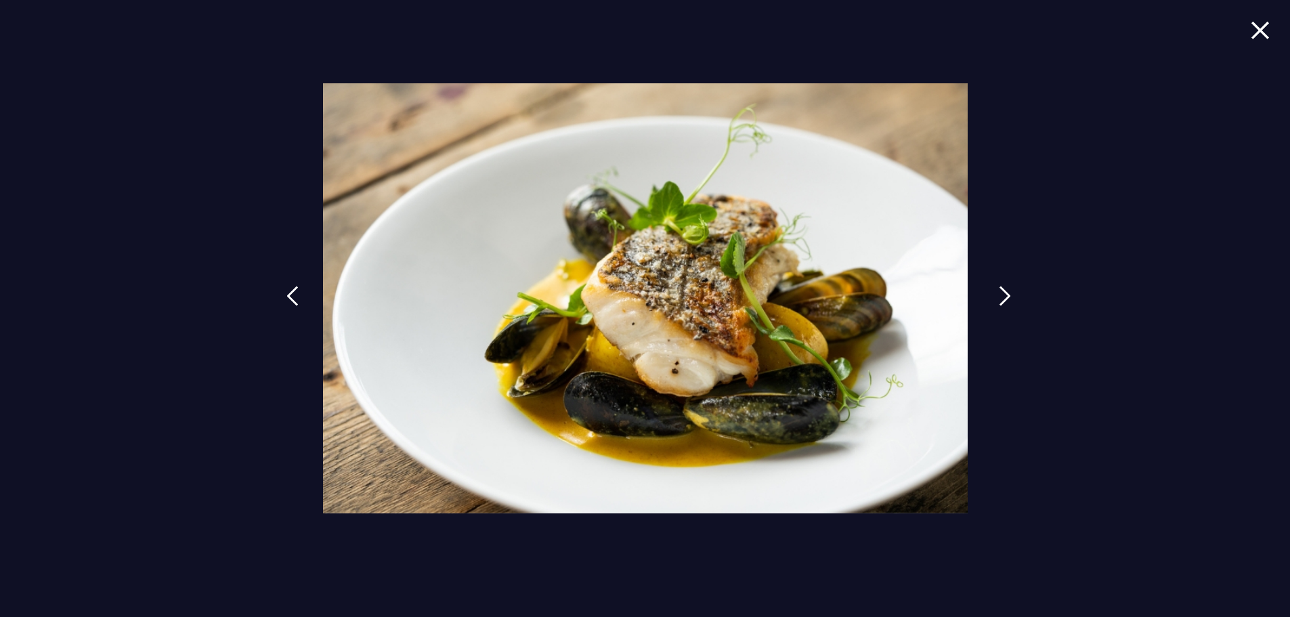
click at [1008, 296] on img at bounding box center [1005, 296] width 12 height 20
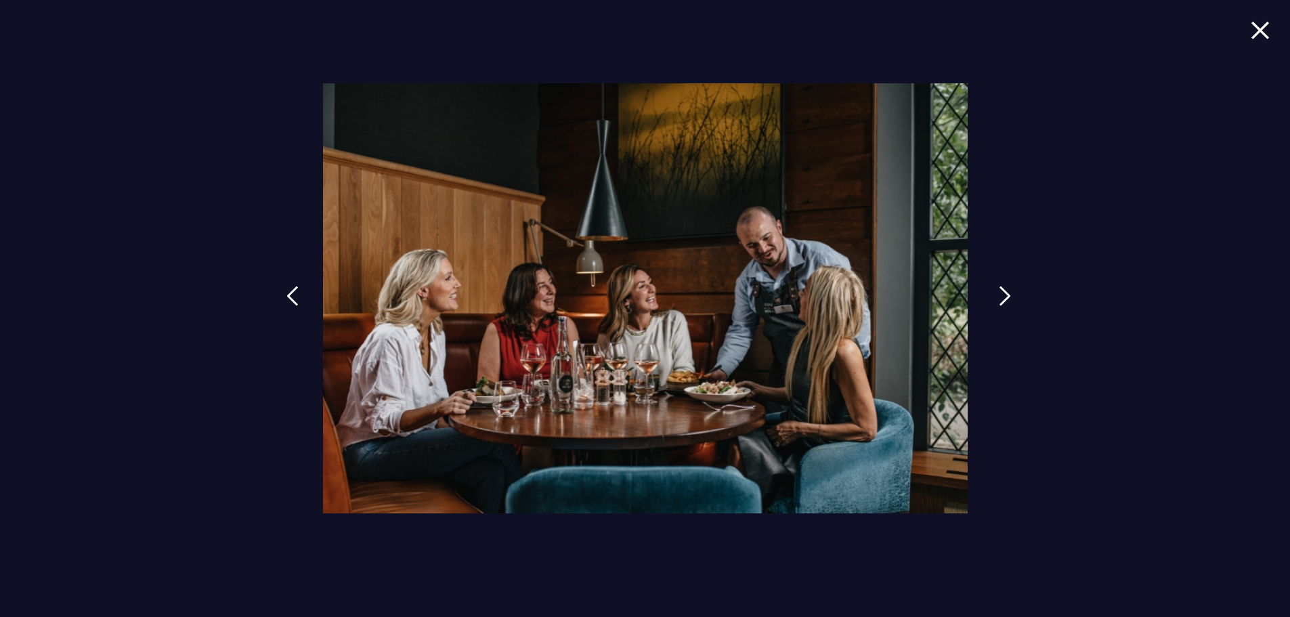
click at [1008, 296] on img at bounding box center [1005, 296] width 12 height 20
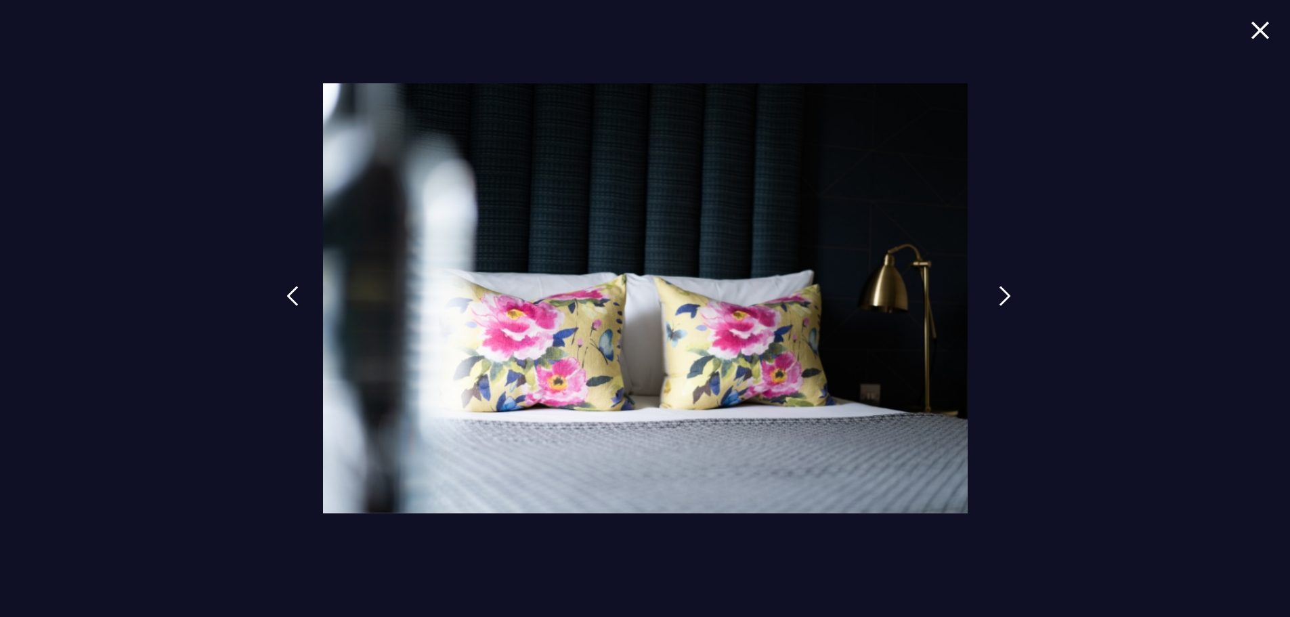
click at [1008, 296] on img at bounding box center [1005, 296] width 12 height 20
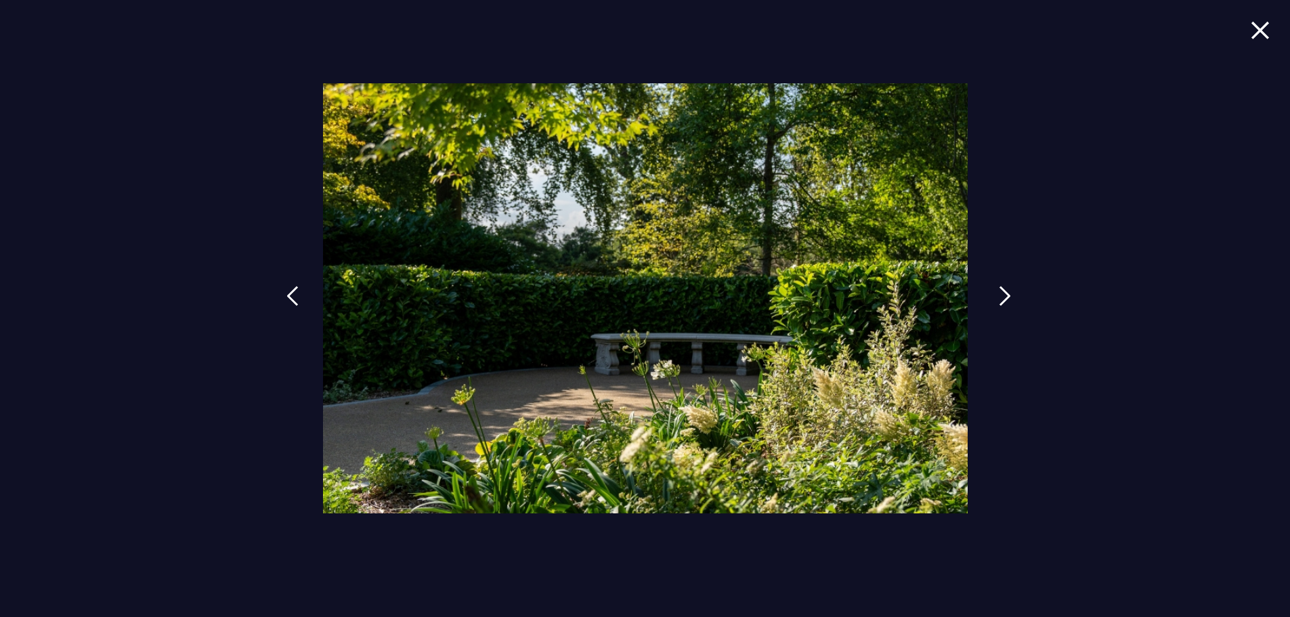
click at [1008, 296] on img at bounding box center [1005, 296] width 12 height 20
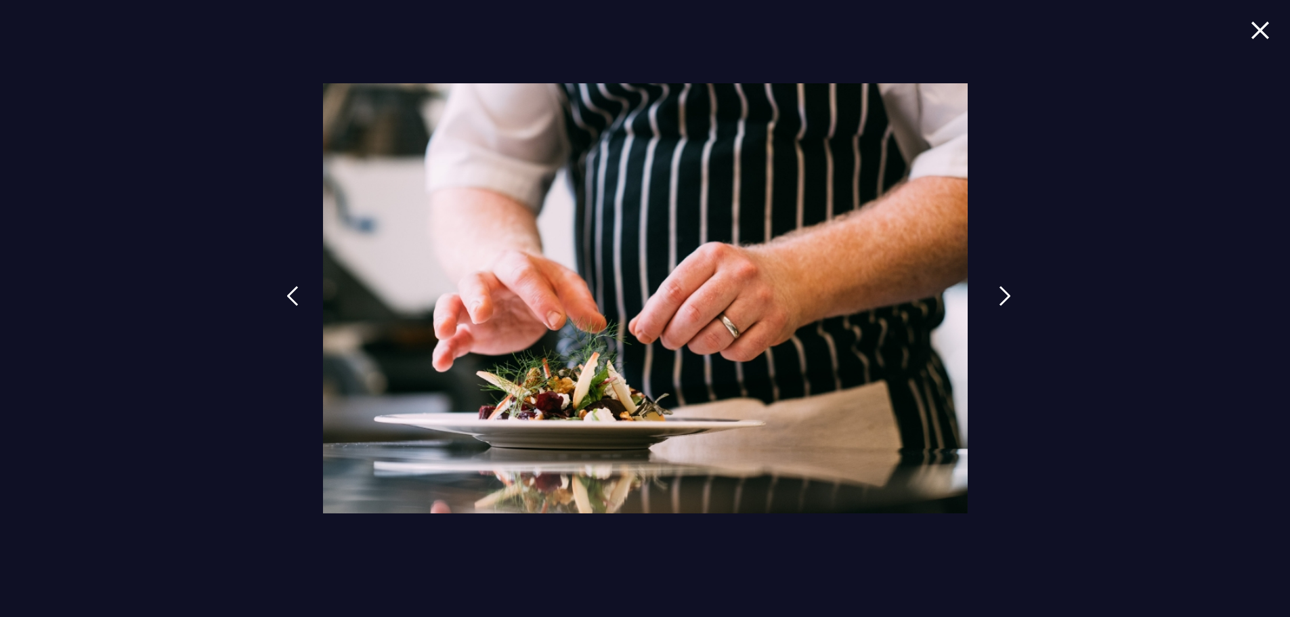
click at [1008, 296] on img at bounding box center [1005, 296] width 12 height 20
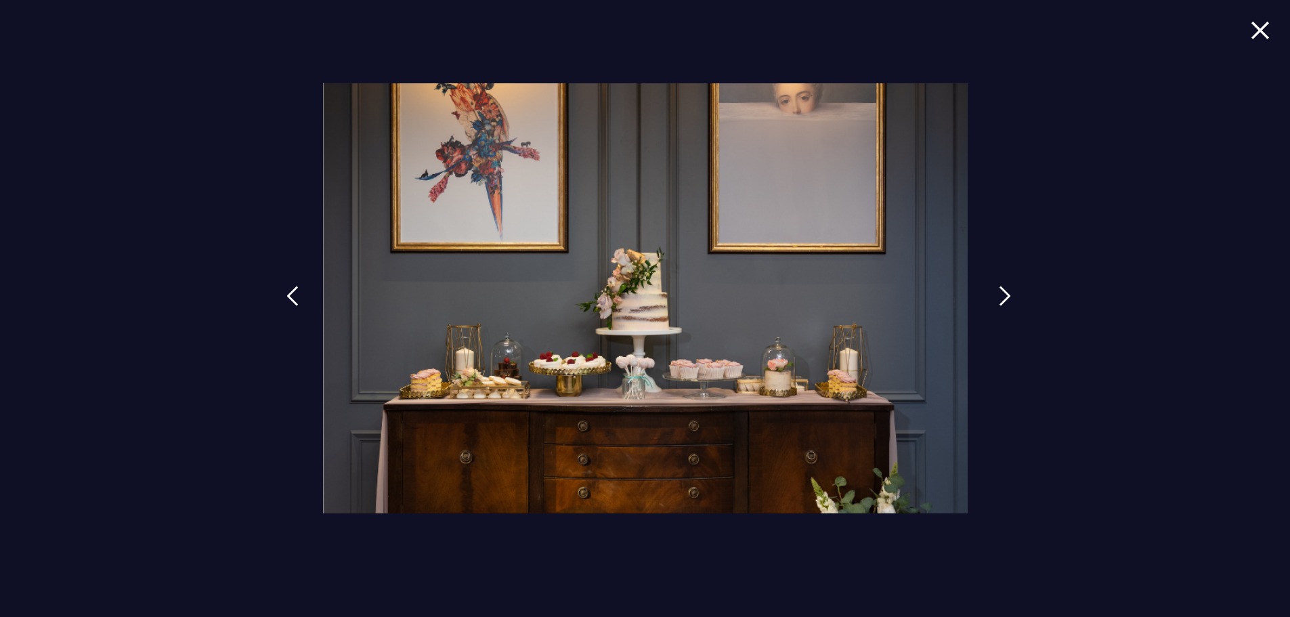
click at [1008, 296] on img at bounding box center [1005, 296] width 12 height 20
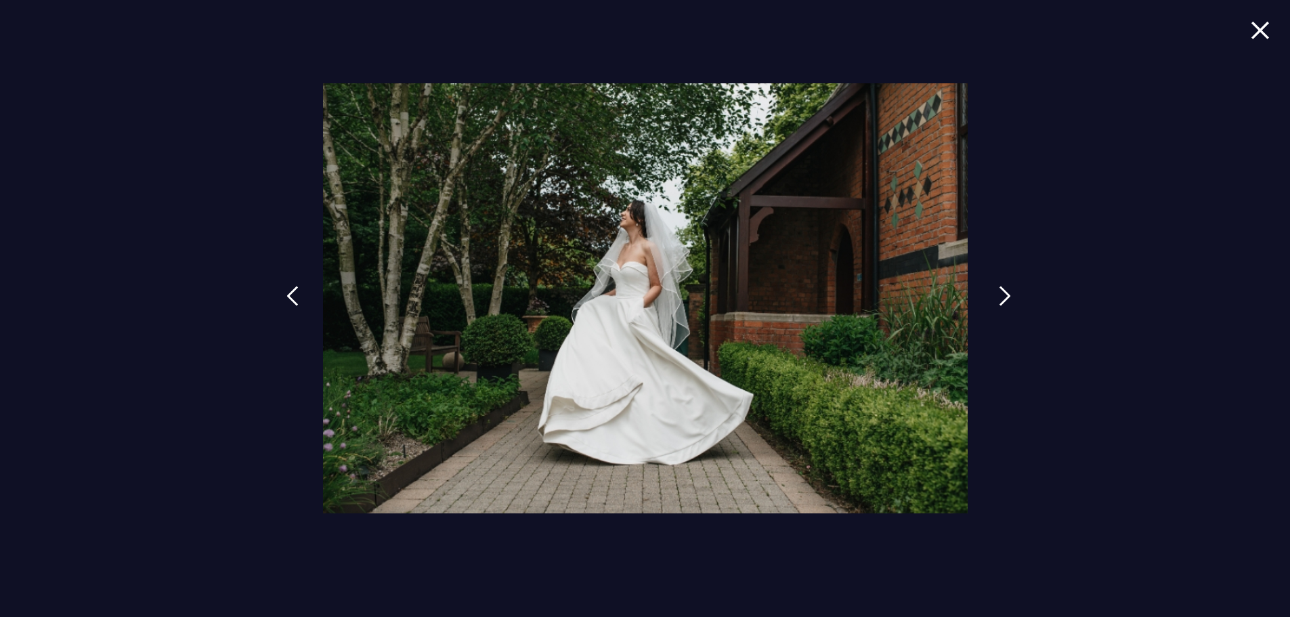
click at [1008, 296] on img at bounding box center [1005, 296] width 12 height 20
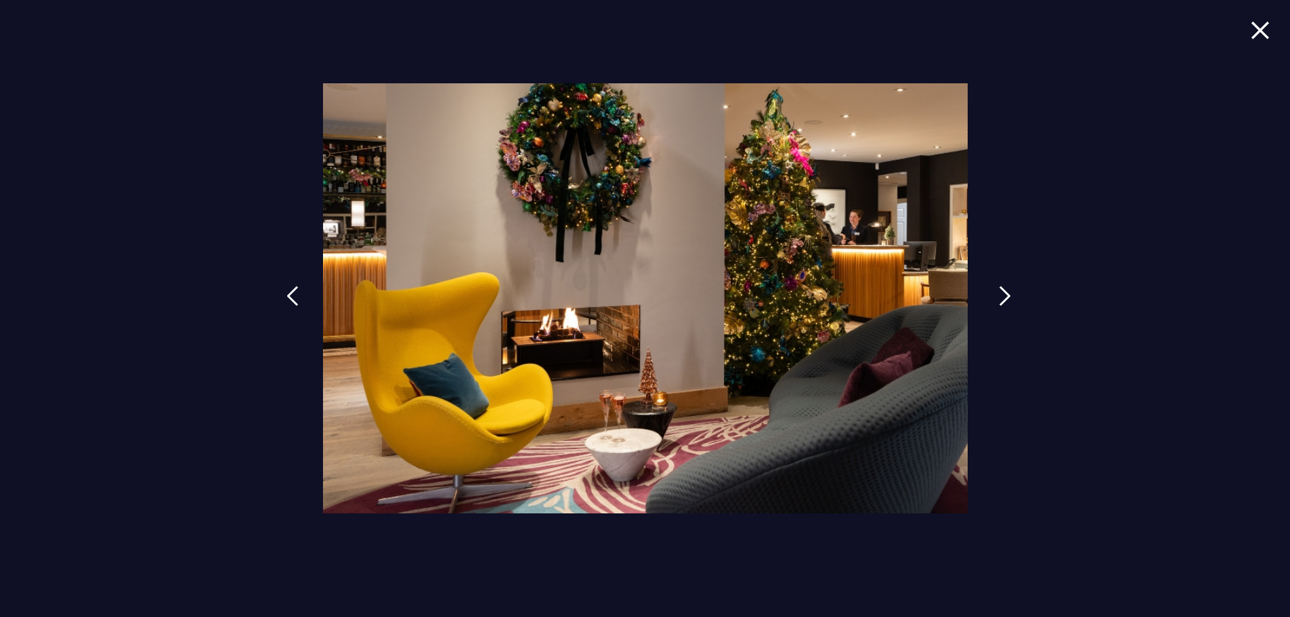
click at [1008, 296] on img at bounding box center [1005, 296] width 12 height 20
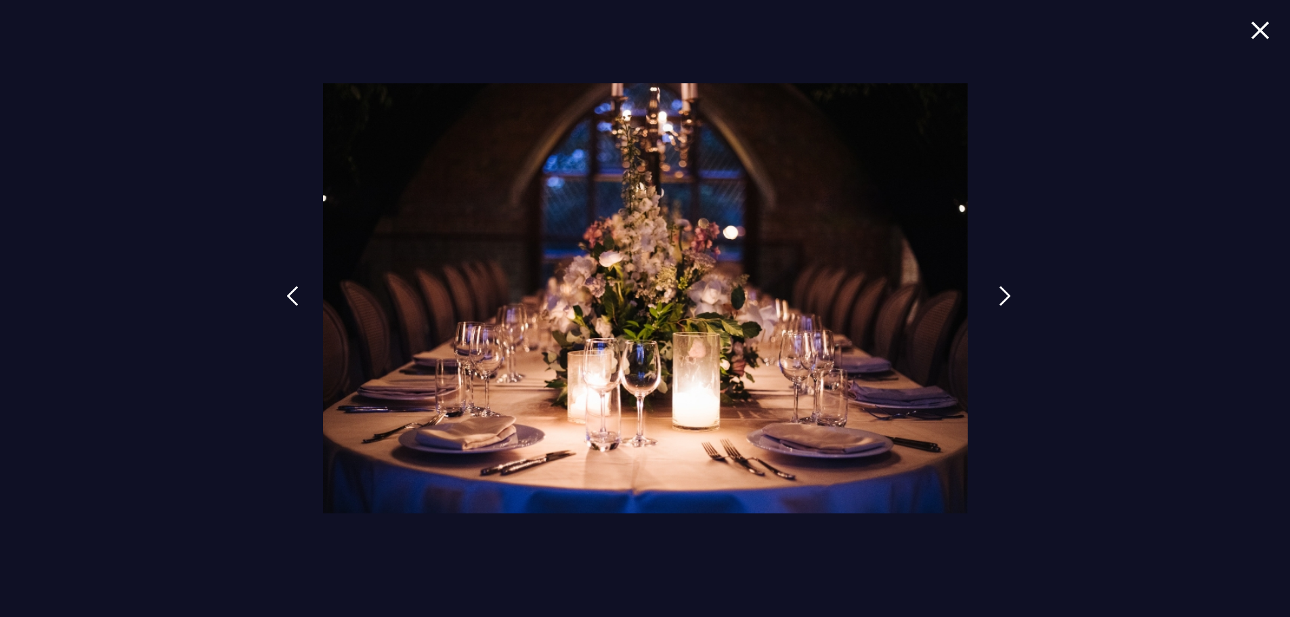
click at [1008, 296] on img at bounding box center [1005, 296] width 12 height 20
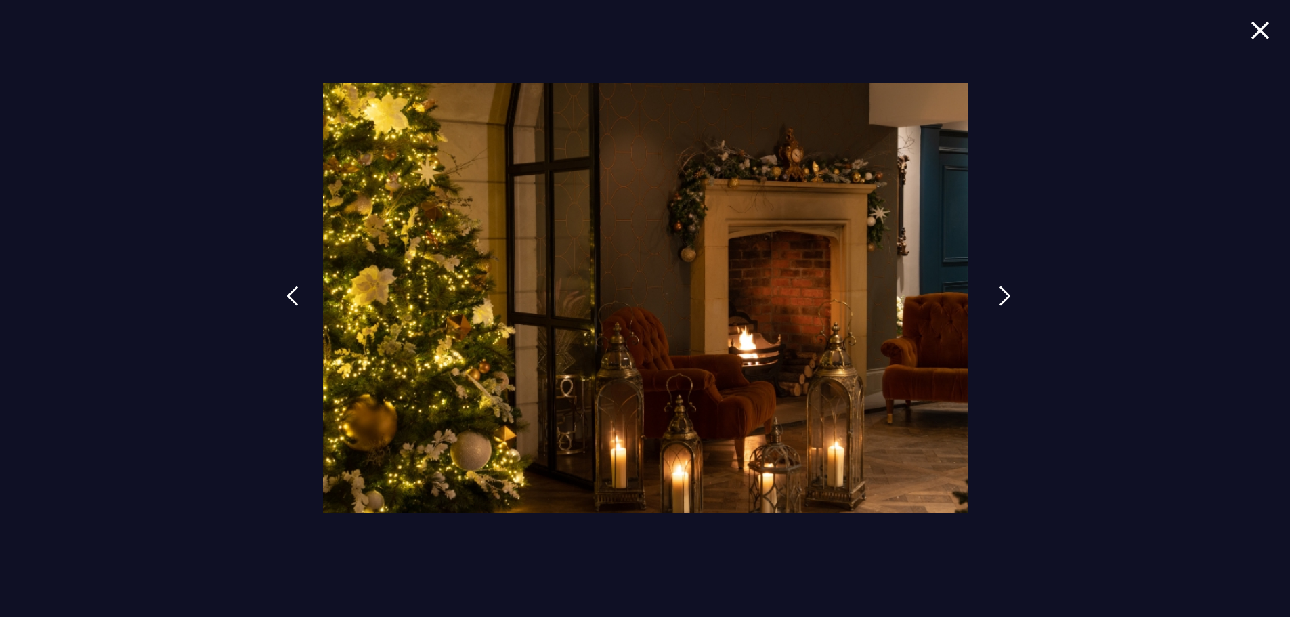
click at [1008, 296] on img at bounding box center [1005, 296] width 12 height 20
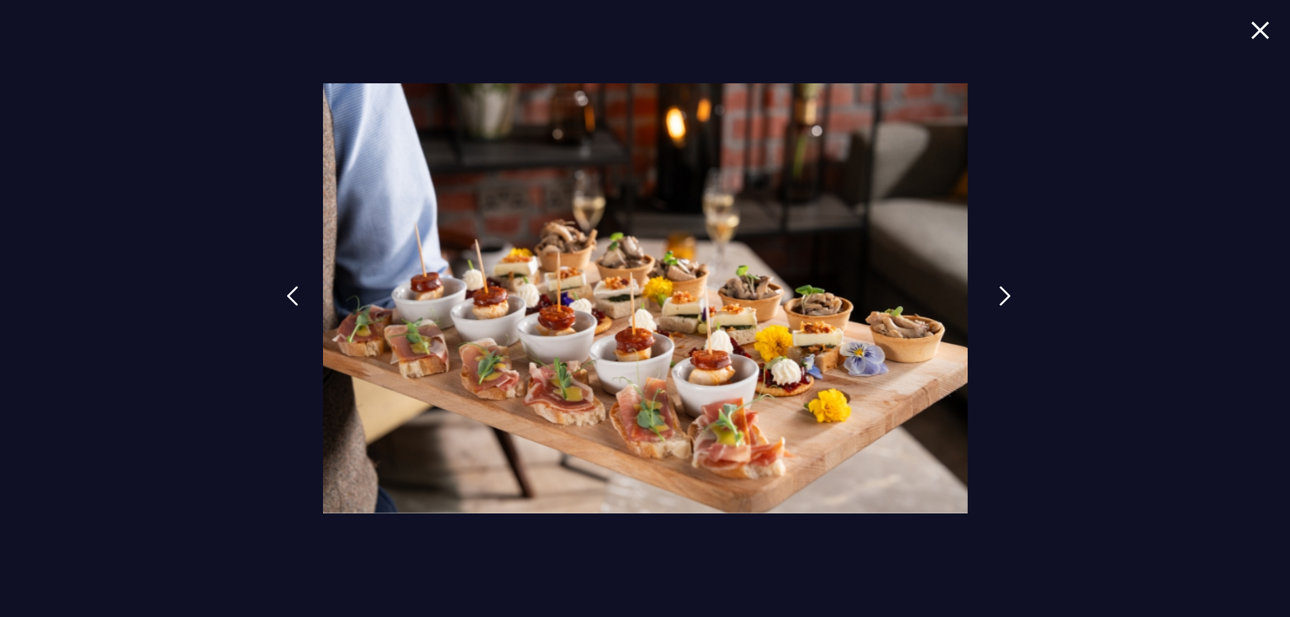
click at [1008, 296] on img at bounding box center [1005, 296] width 12 height 20
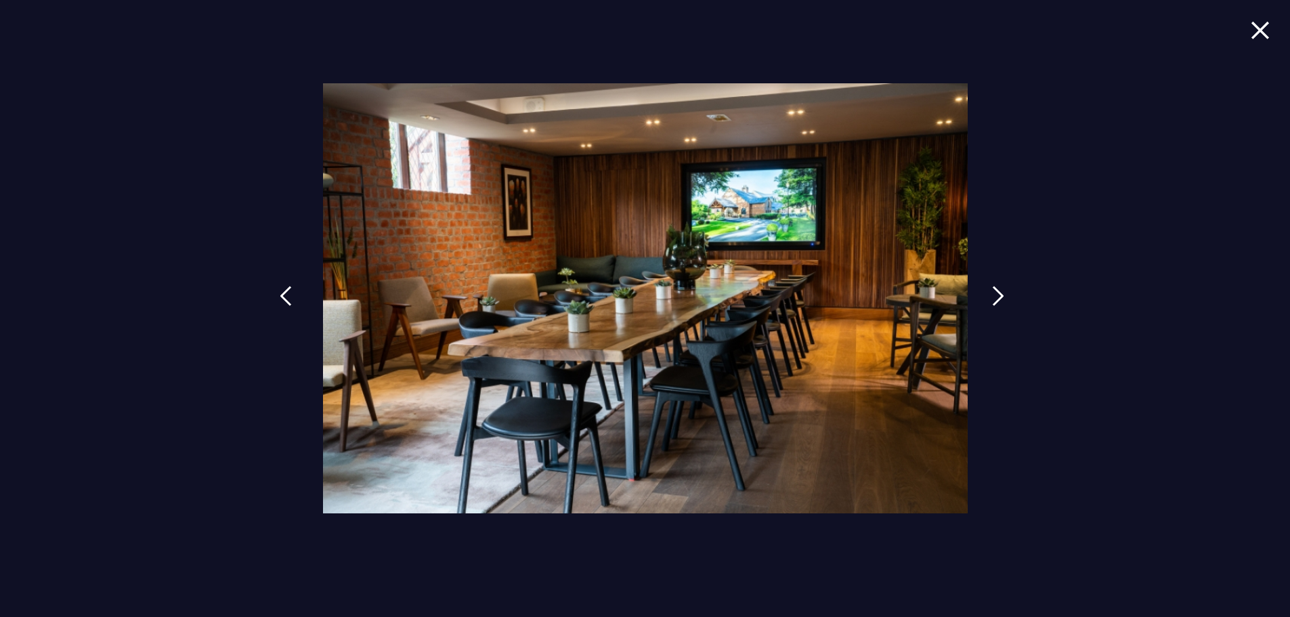
click at [286, 294] on img at bounding box center [286, 296] width 12 height 20
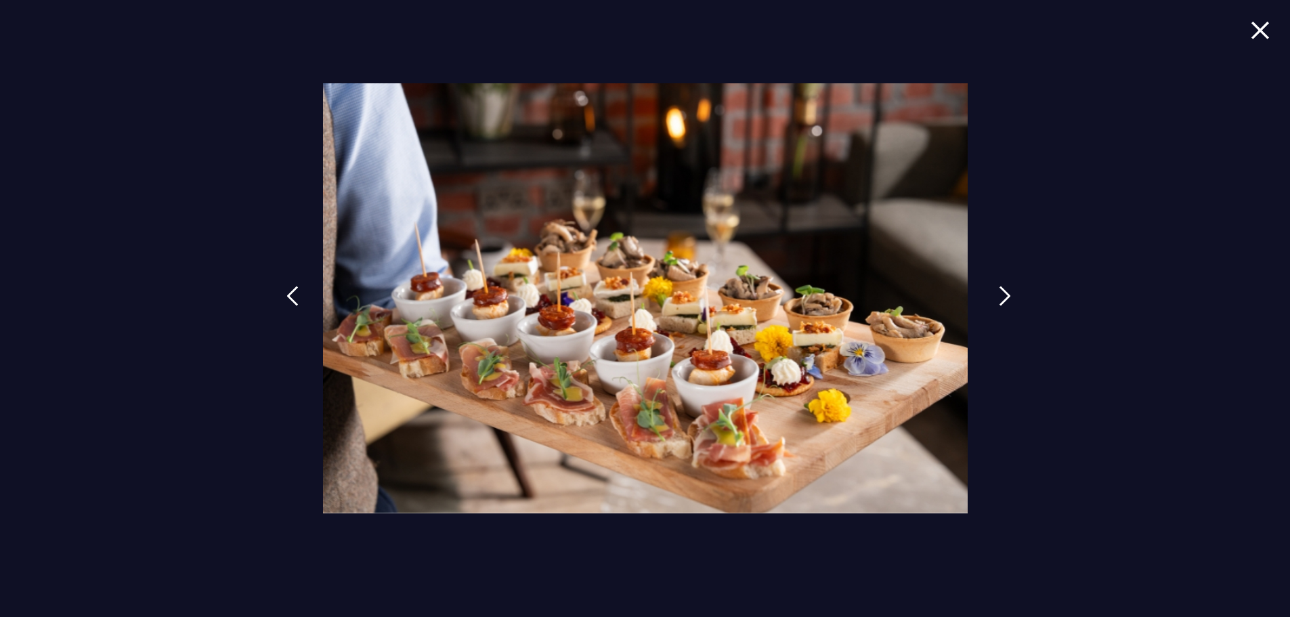
click at [1004, 298] on img at bounding box center [1005, 296] width 12 height 20
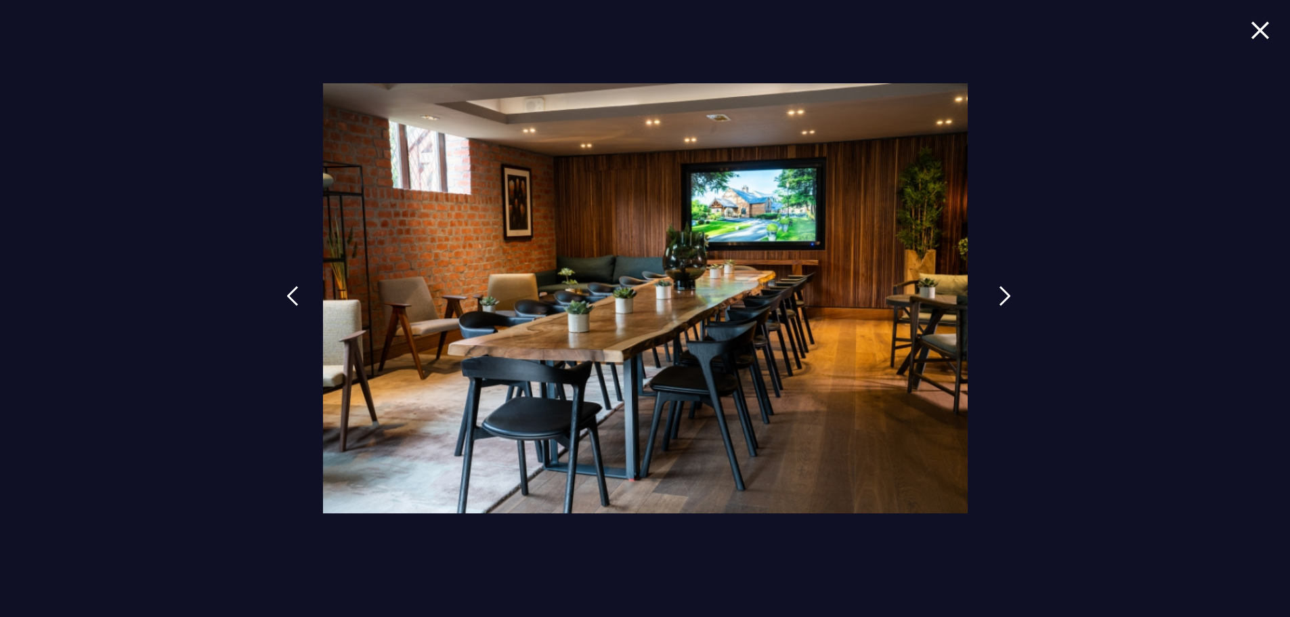
click at [1004, 298] on img at bounding box center [1005, 296] width 12 height 20
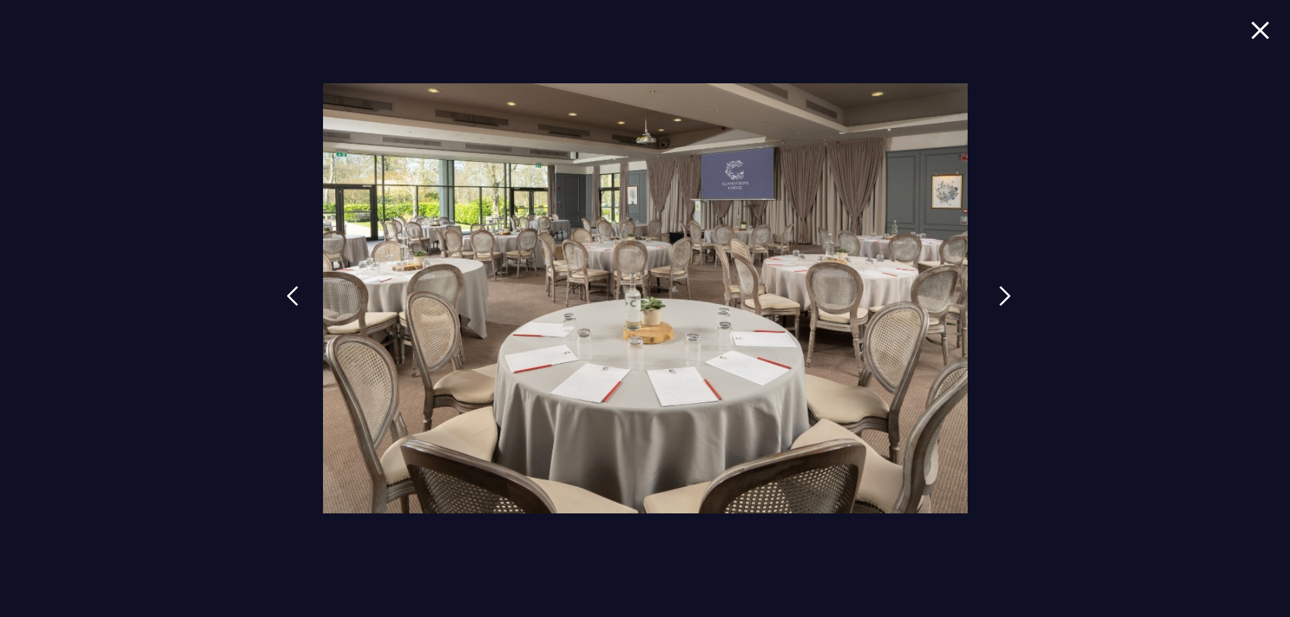
click at [1004, 294] on img at bounding box center [1005, 296] width 12 height 20
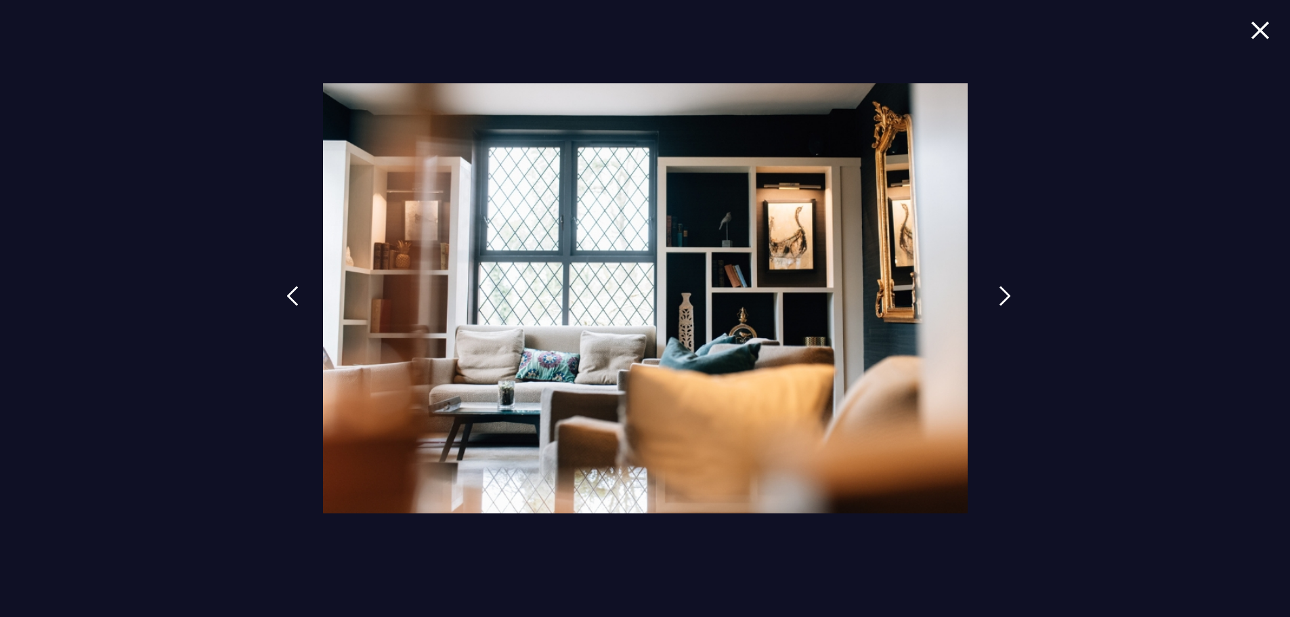
click at [1004, 294] on img at bounding box center [1005, 296] width 12 height 20
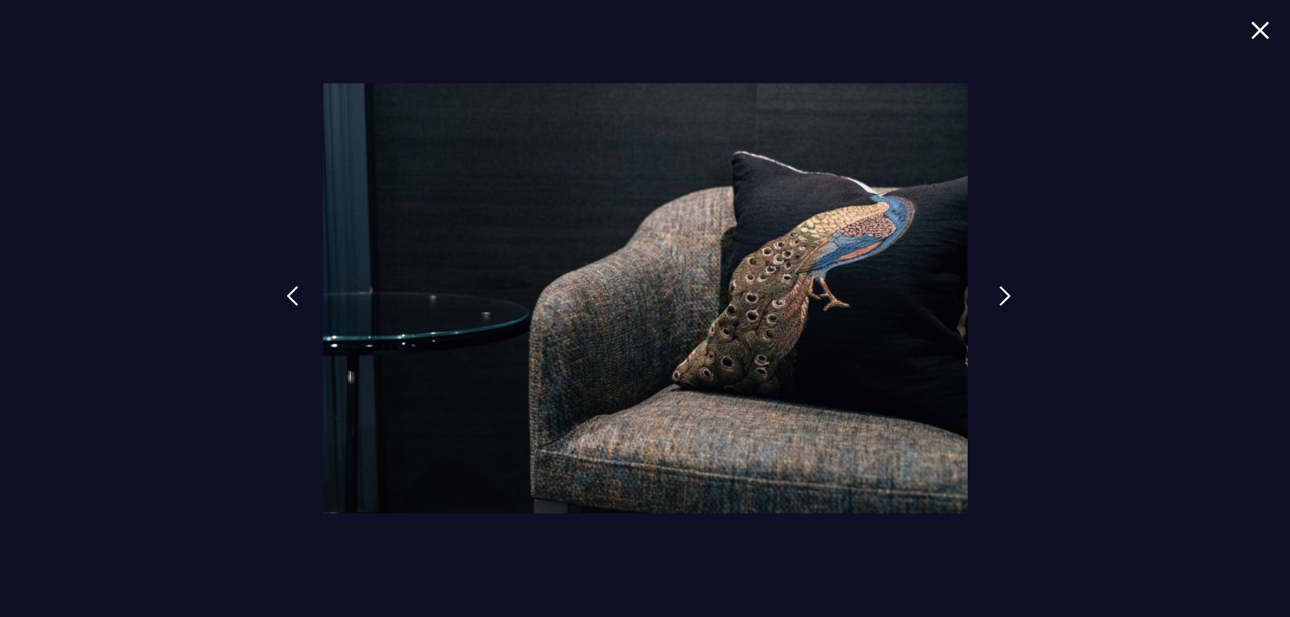
click at [1004, 294] on img at bounding box center [1005, 296] width 12 height 20
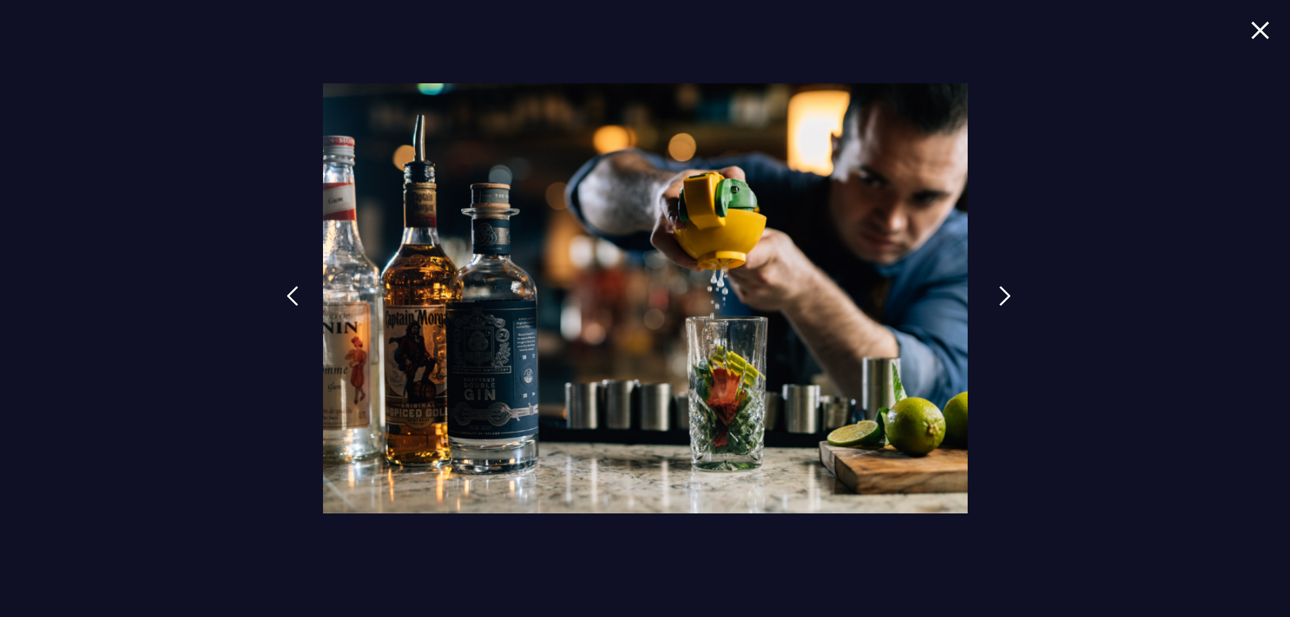
click at [1004, 294] on img at bounding box center [1005, 296] width 12 height 20
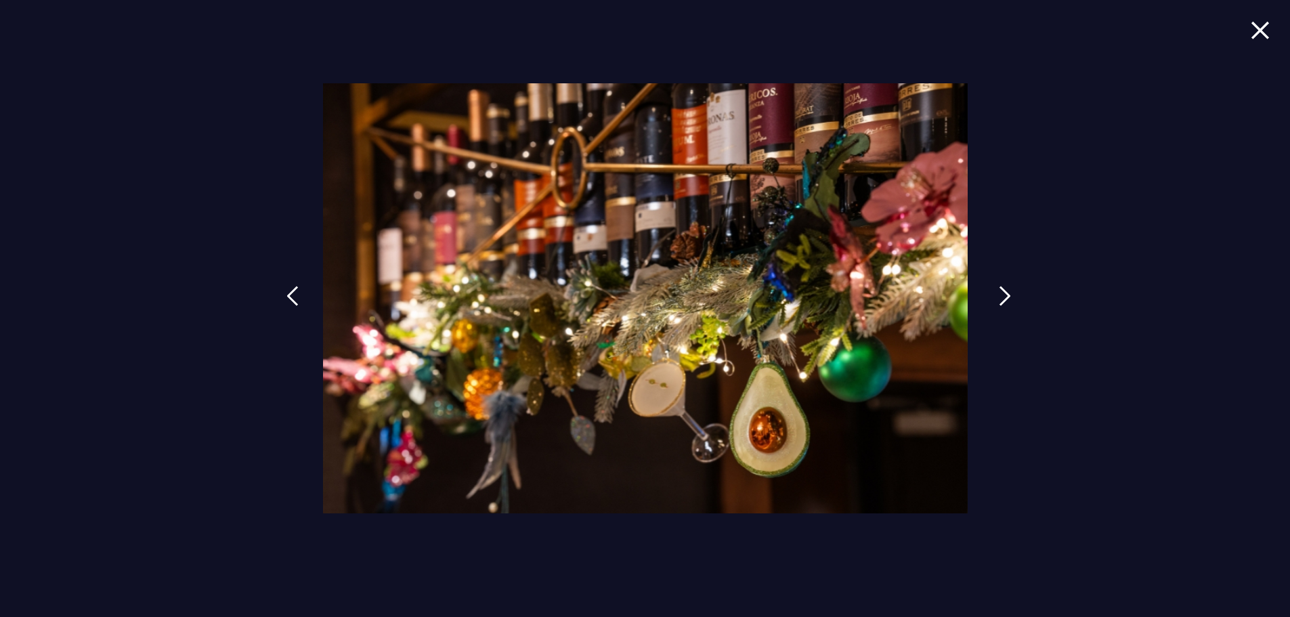
click at [1004, 294] on img at bounding box center [1005, 296] width 12 height 20
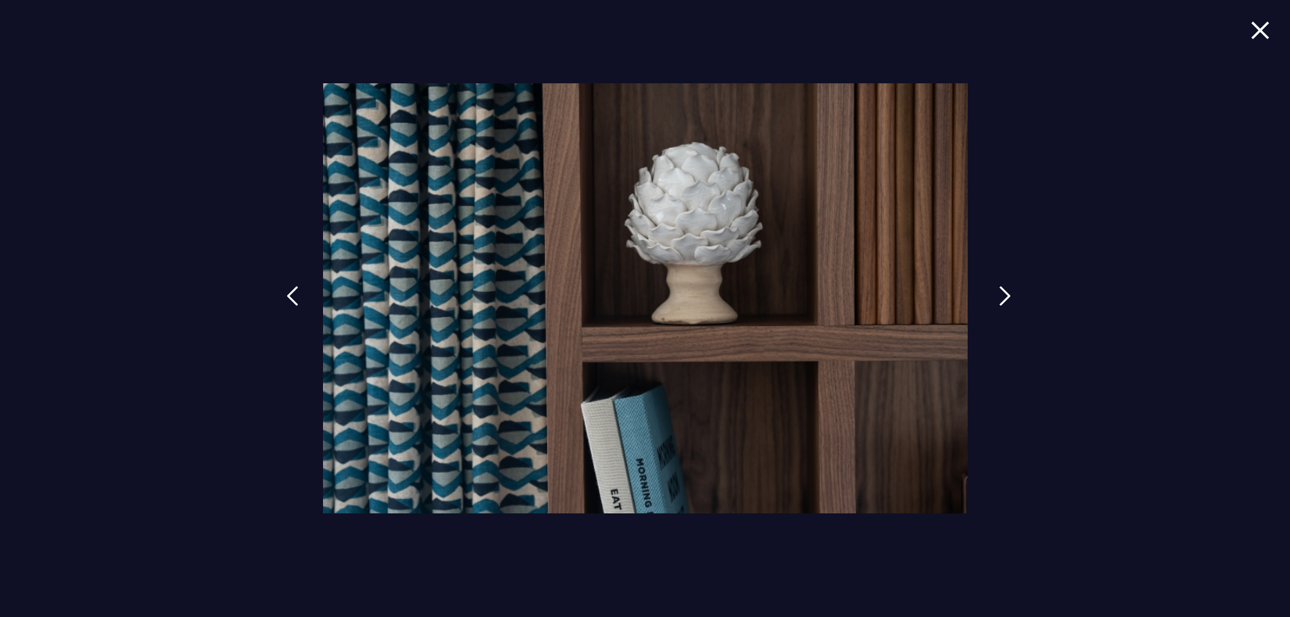
click at [1004, 294] on img at bounding box center [1005, 296] width 12 height 20
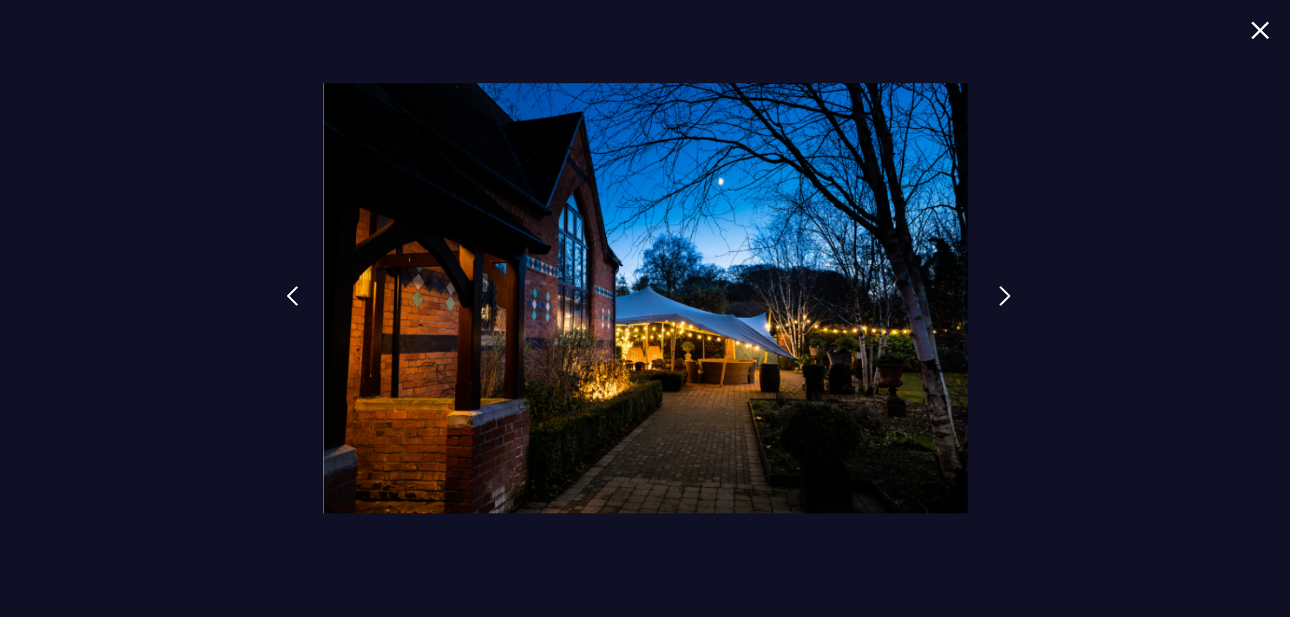
click at [1004, 294] on img at bounding box center [1005, 296] width 12 height 20
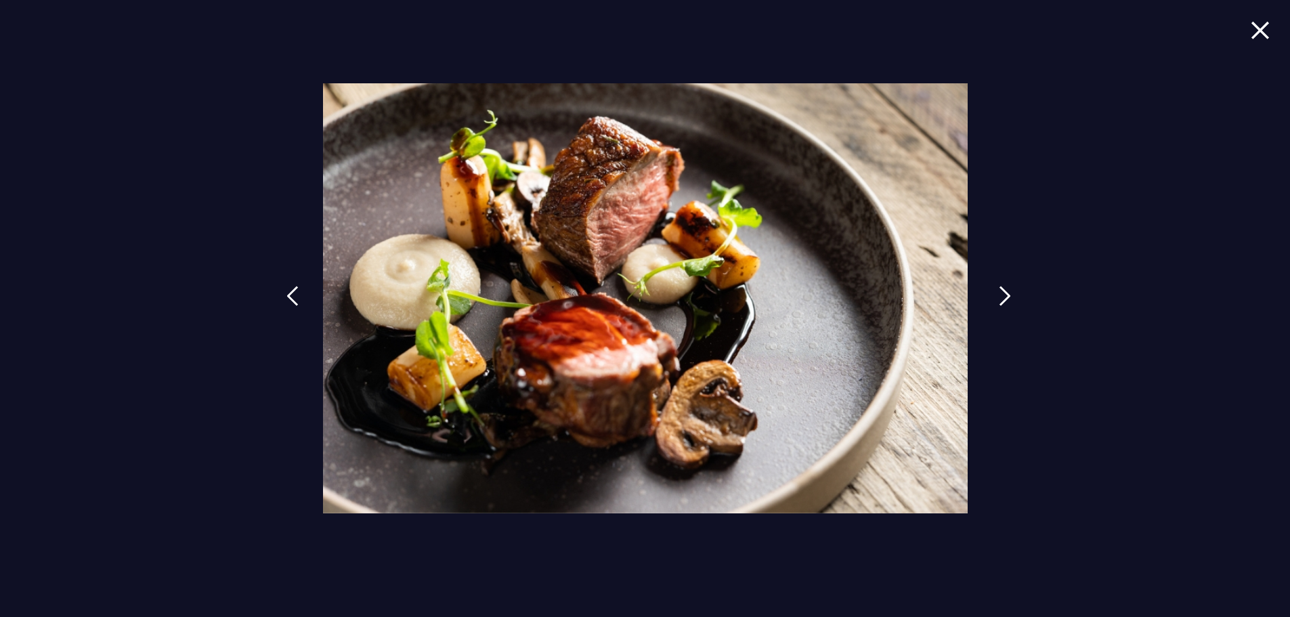
click at [1004, 294] on img at bounding box center [1005, 296] width 12 height 20
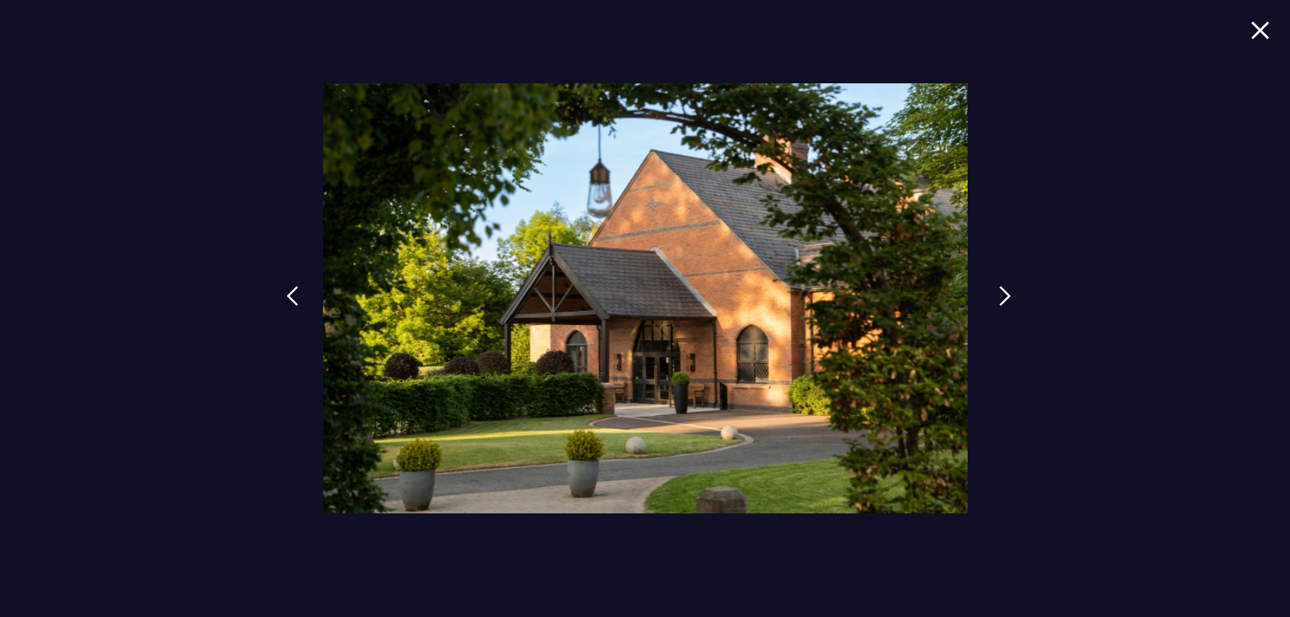
click at [1004, 294] on img at bounding box center [1005, 296] width 12 height 20
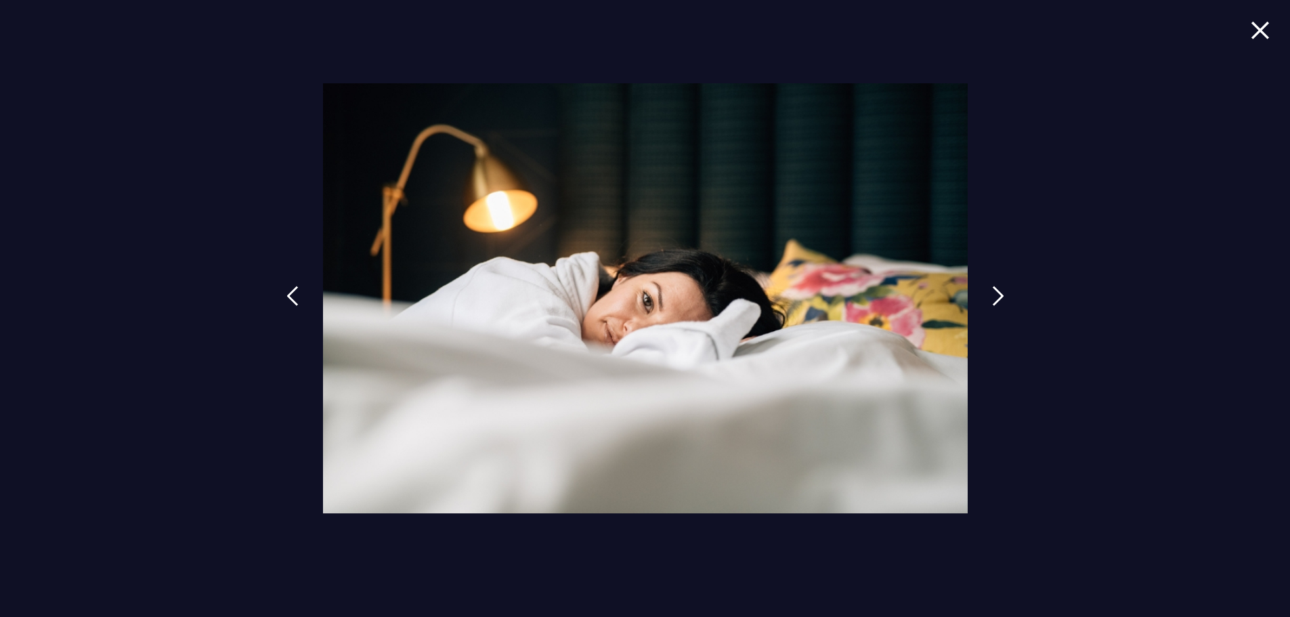
click at [1264, 28] on img at bounding box center [1260, 30] width 19 height 18
